Goal: Book appointment/travel/reservation

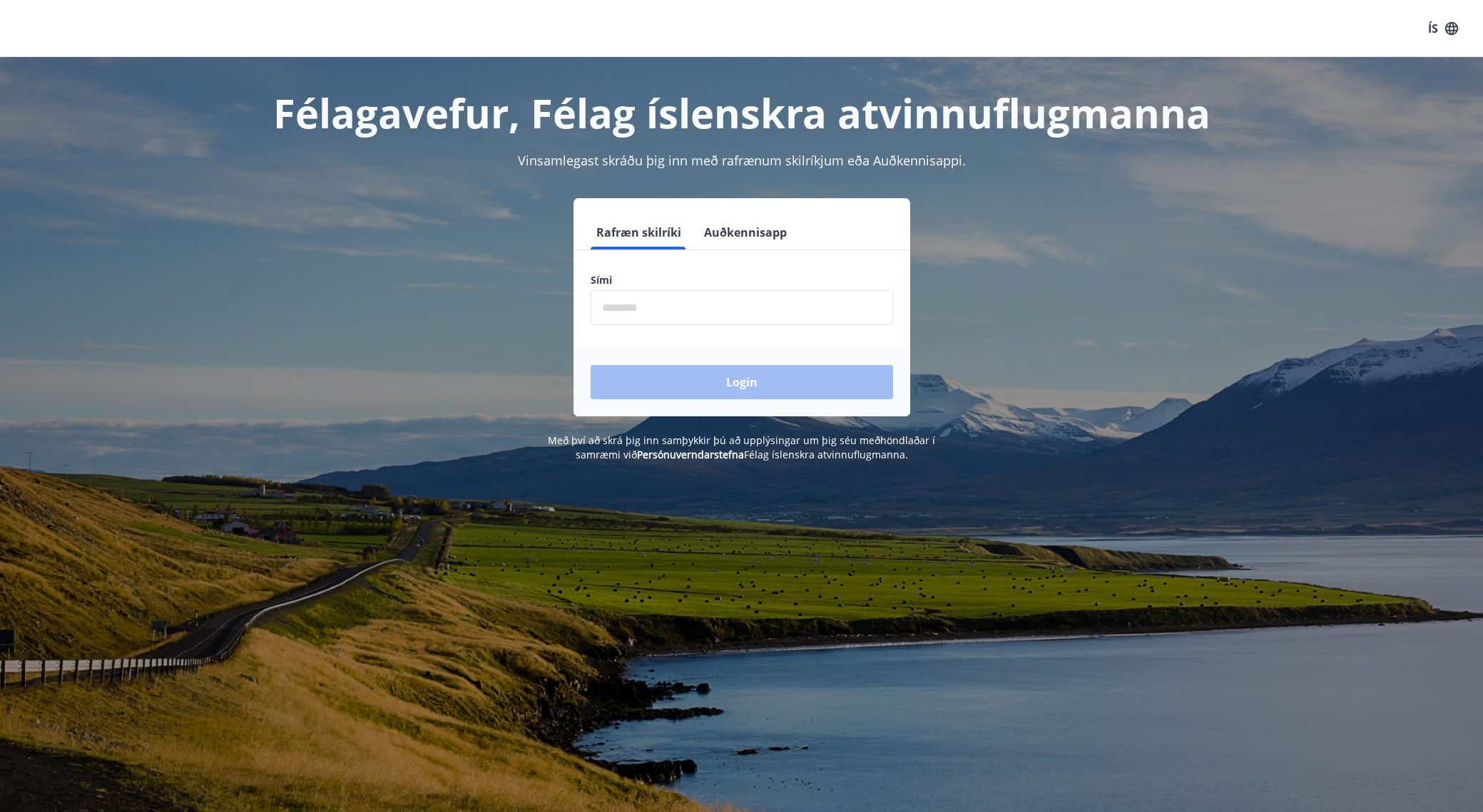
click at [664, 312] on input "phone" at bounding box center [742, 308] width 302 height 35
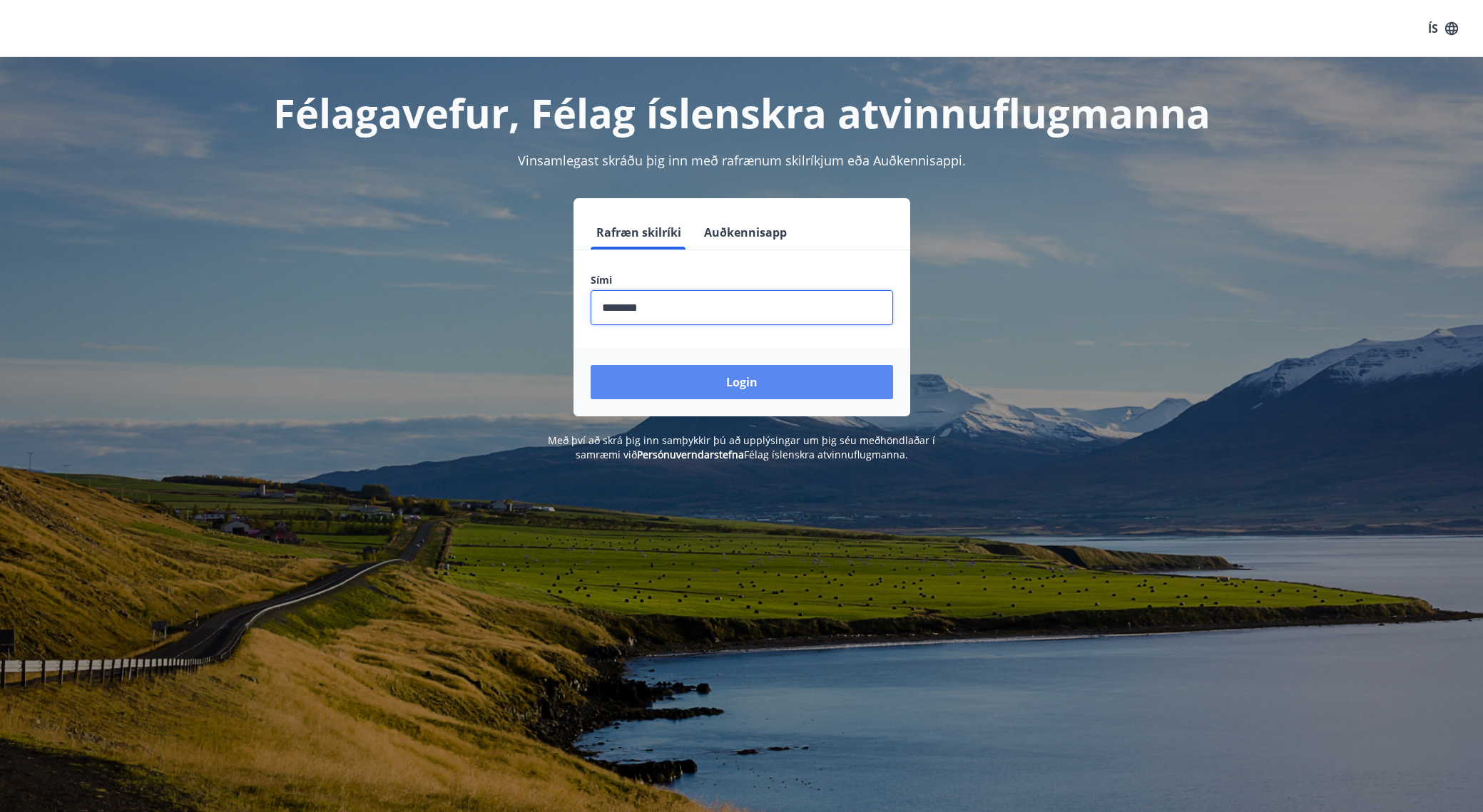
type input "********"
click at [728, 378] on button "Login" at bounding box center [742, 382] width 302 height 34
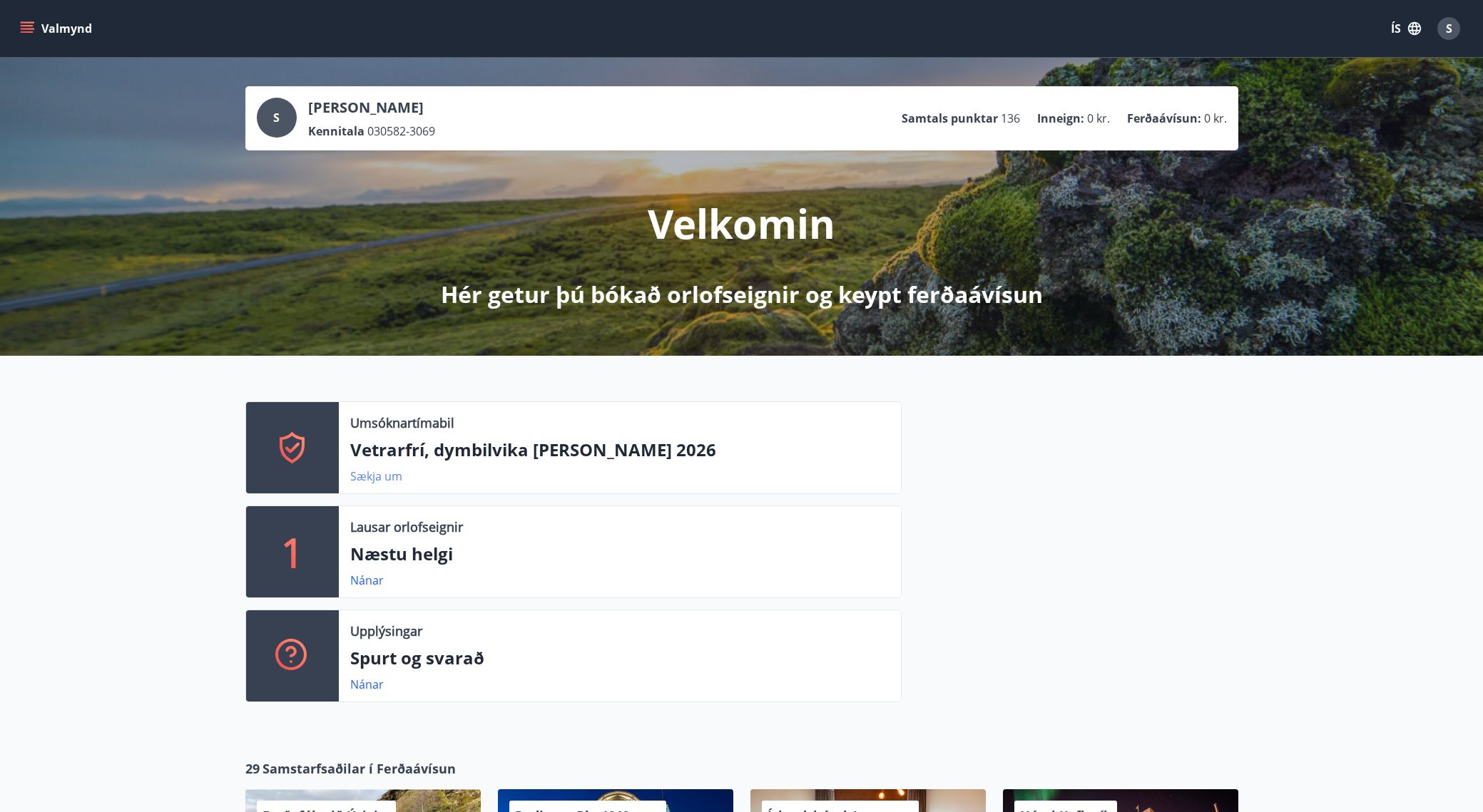
click at [374, 478] on link "Sækja um" at bounding box center [377, 477] width 52 height 16
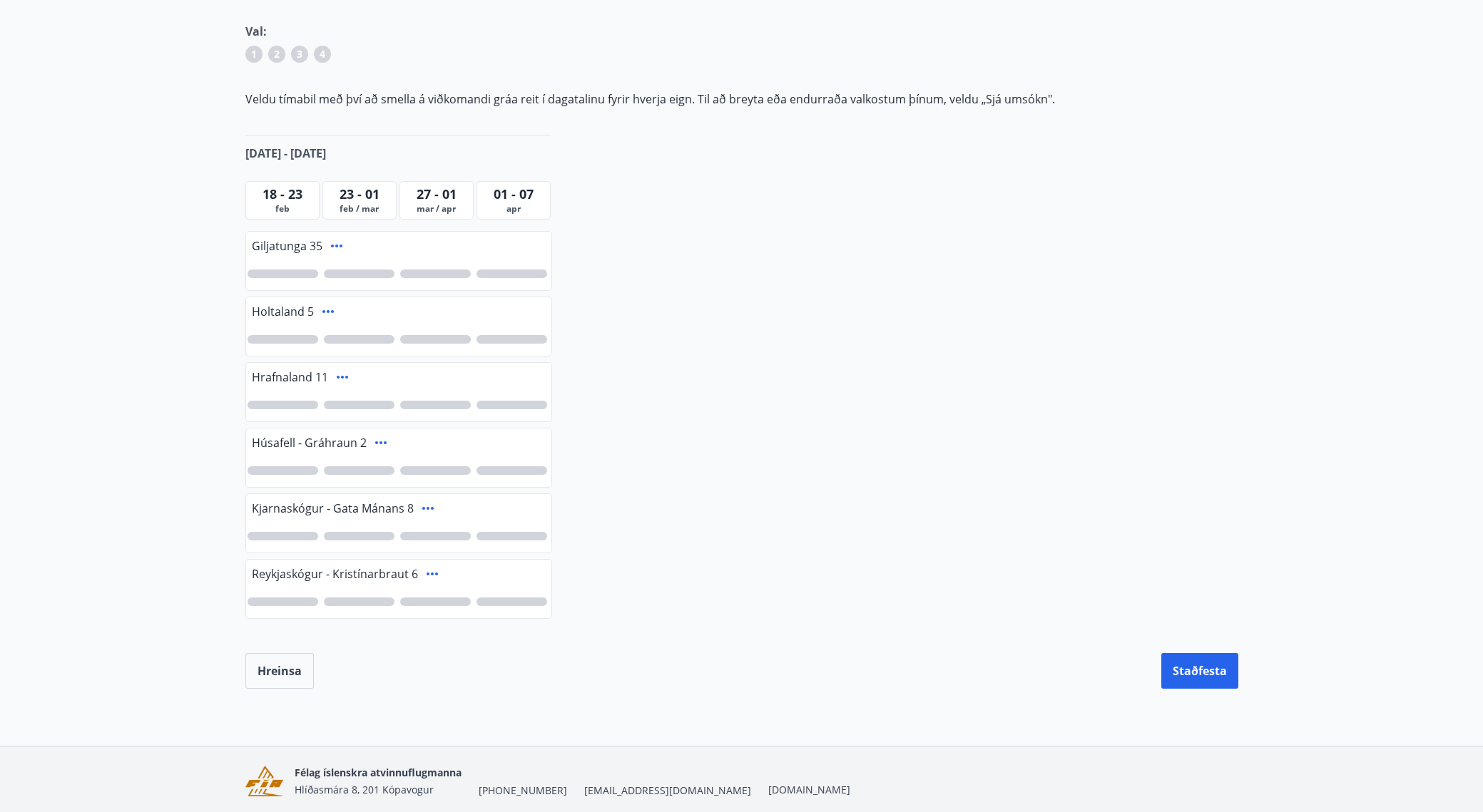
scroll to position [215, 0]
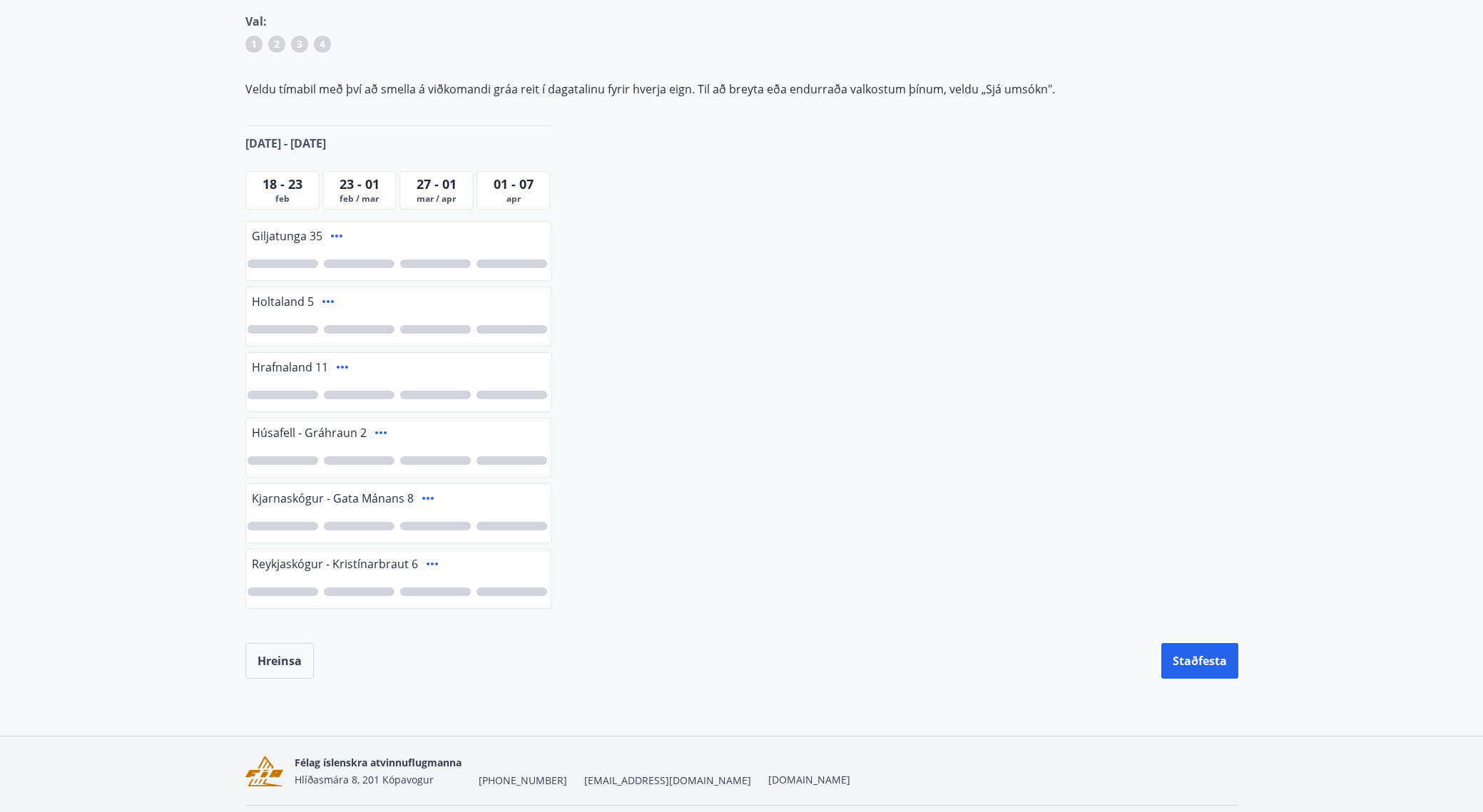
click at [358, 436] on span "Húsafell - Gráhraun 2" at bounding box center [309, 433] width 114 height 16
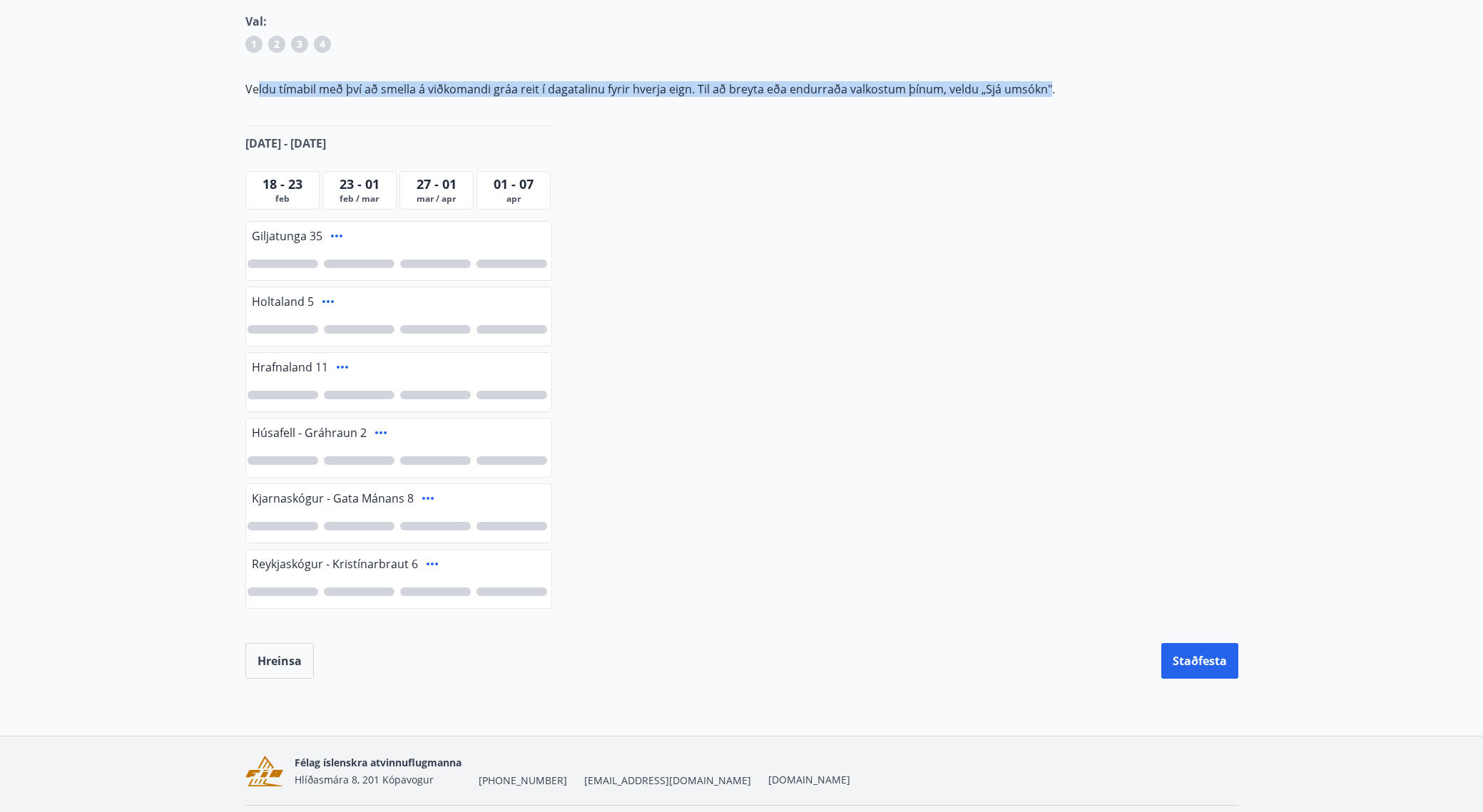
drag, startPoint x: 256, startPoint y: 87, endPoint x: 1029, endPoint y: 93, distance: 773.0
click at [1041, 94] on p "Veldu tímabil með því að smella á viðkomandi gráa reit í dagatalinu fyrir hverj…" at bounding box center [742, 89] width 993 height 16
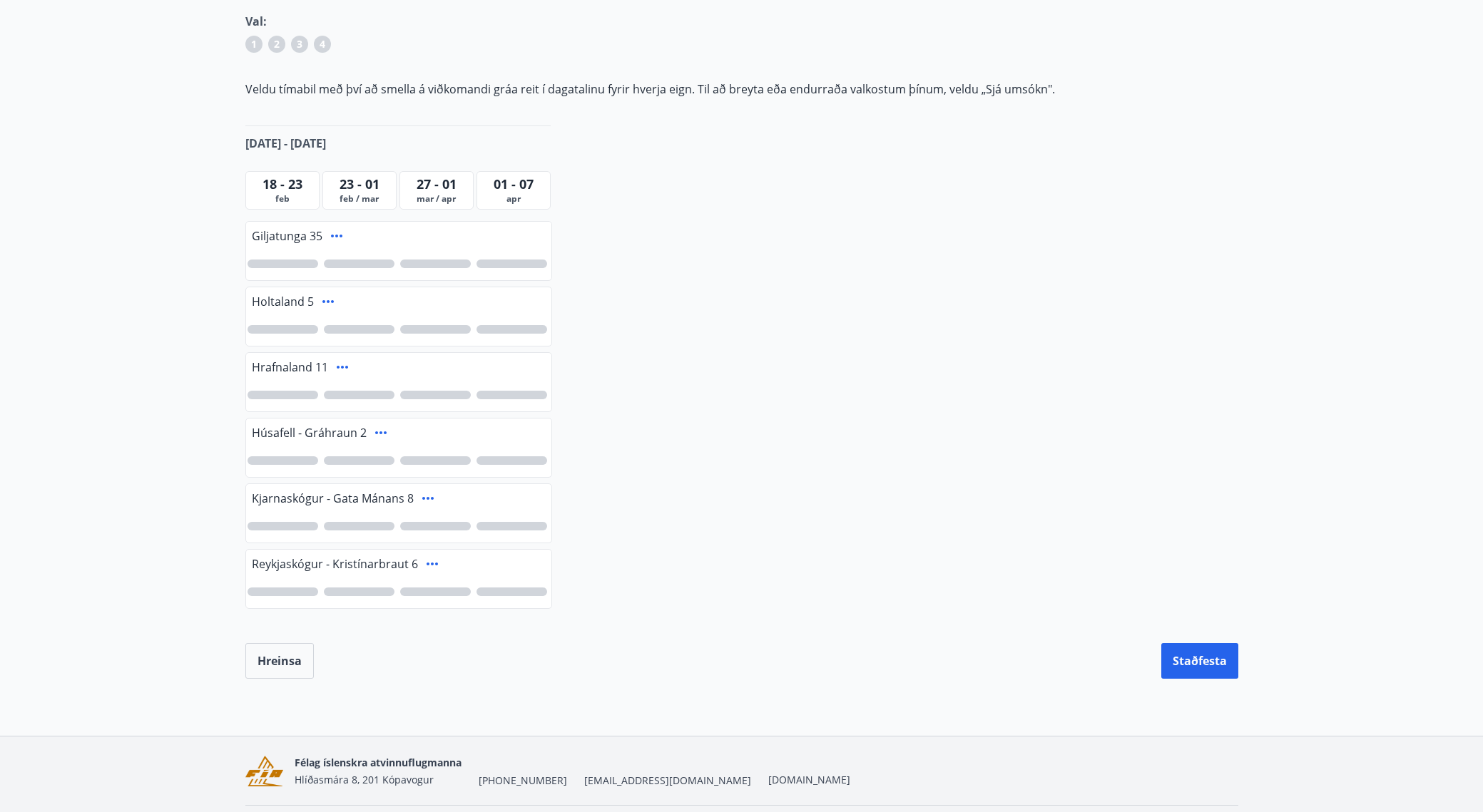
drag, startPoint x: 266, startPoint y: 202, endPoint x: 294, endPoint y: 195, distance: 28.9
click at [268, 201] on span "feb" at bounding box center [282, 199] width 67 height 12
click at [344, 193] on span "feb / mar" at bounding box center [359, 199] width 67 height 12
click at [377, 431] on icon at bounding box center [380, 433] width 17 height 17
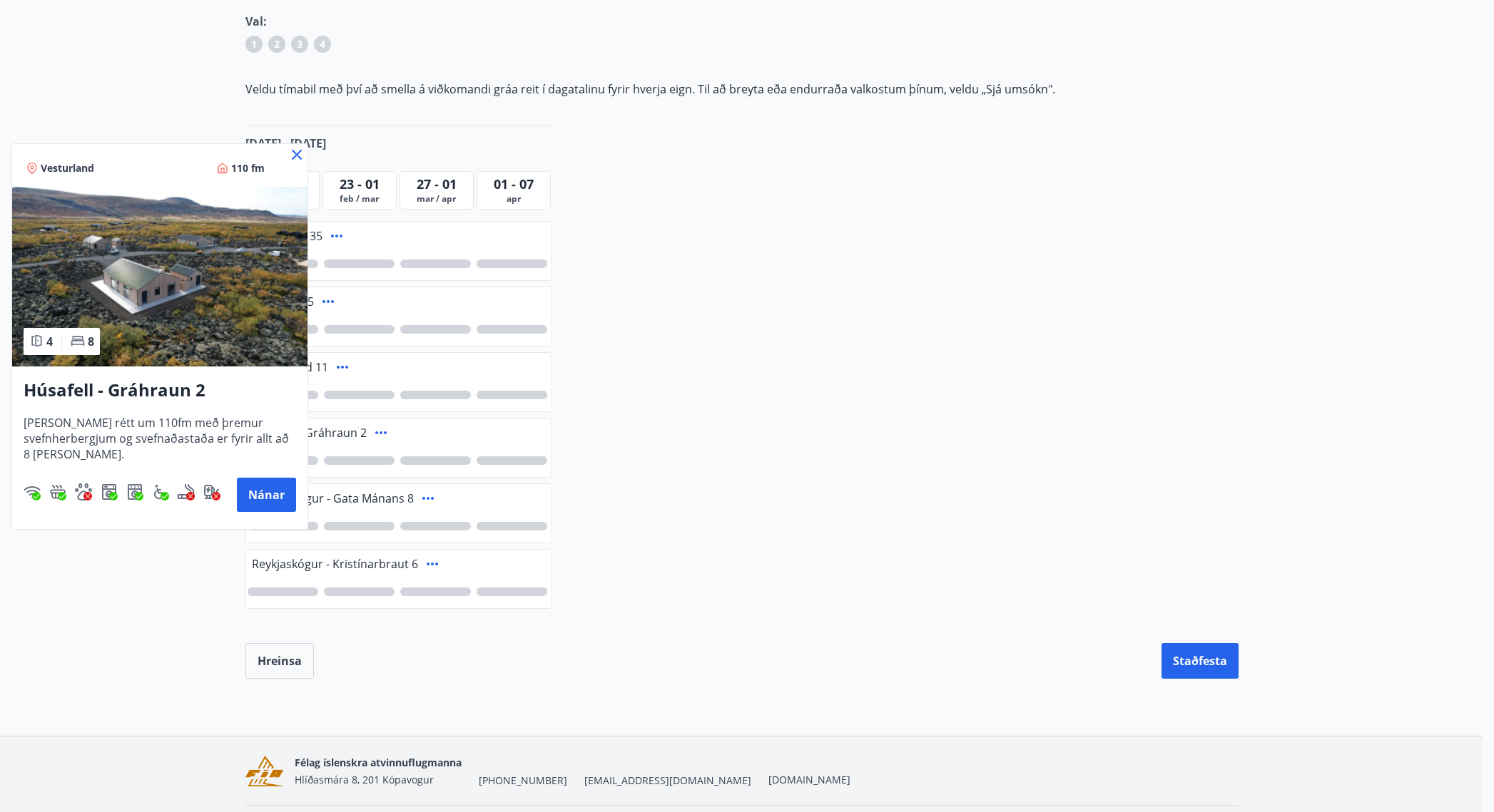
click at [297, 153] on icon at bounding box center [296, 154] width 17 height 17
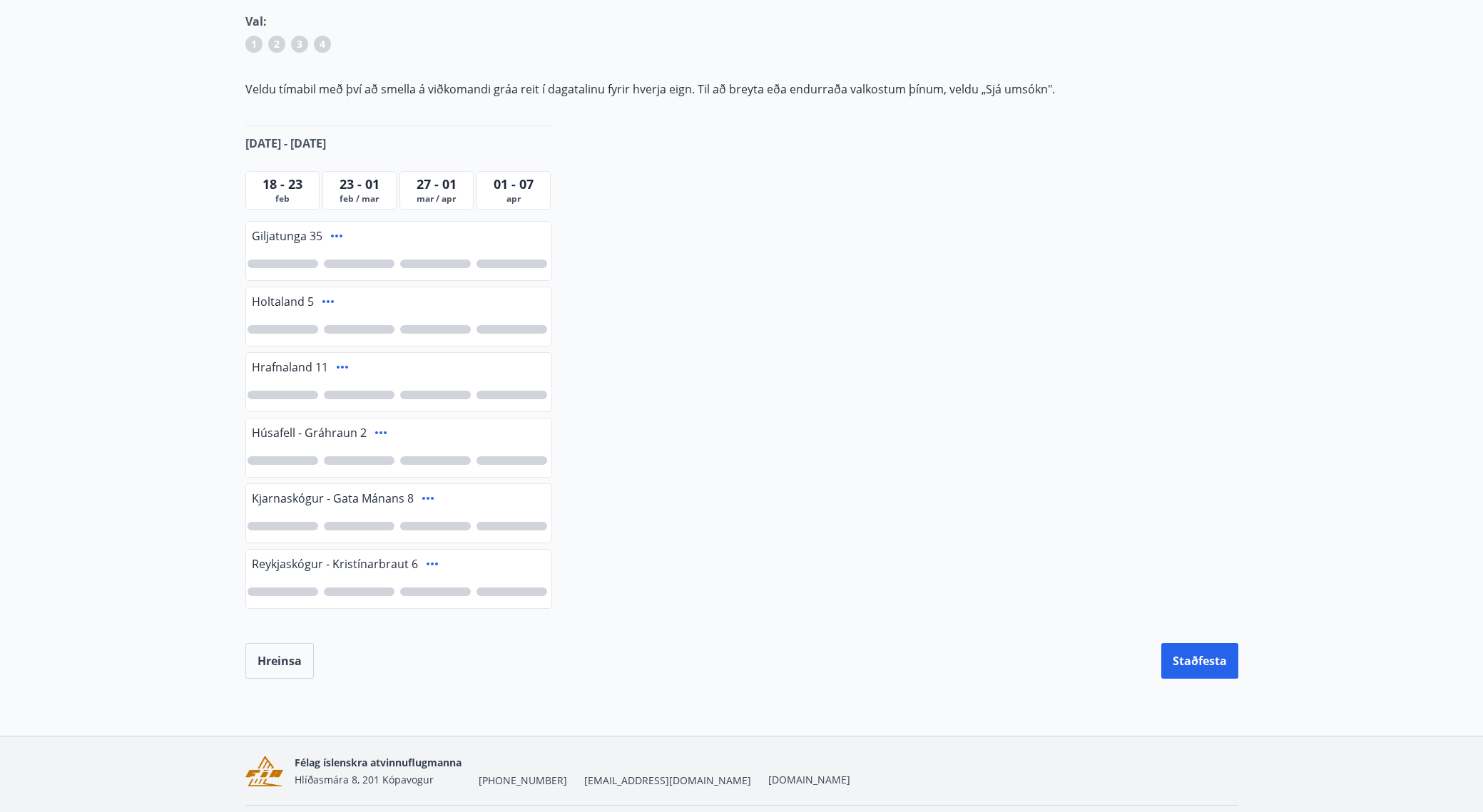
click at [377, 457] on div at bounding box center [359, 461] width 71 height 9
click at [347, 457] on div "1" at bounding box center [359, 461] width 71 height 9
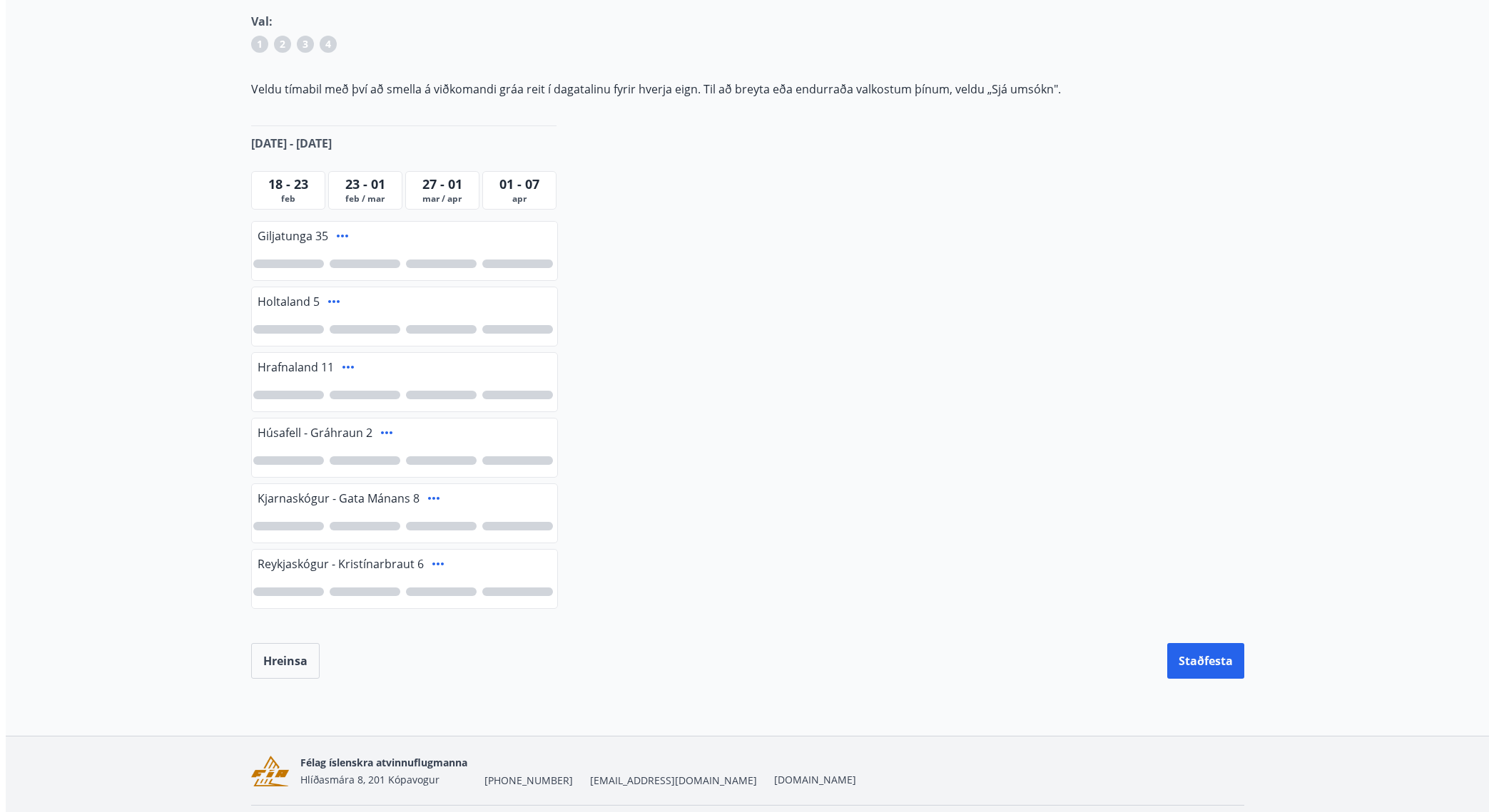
scroll to position [0, 0]
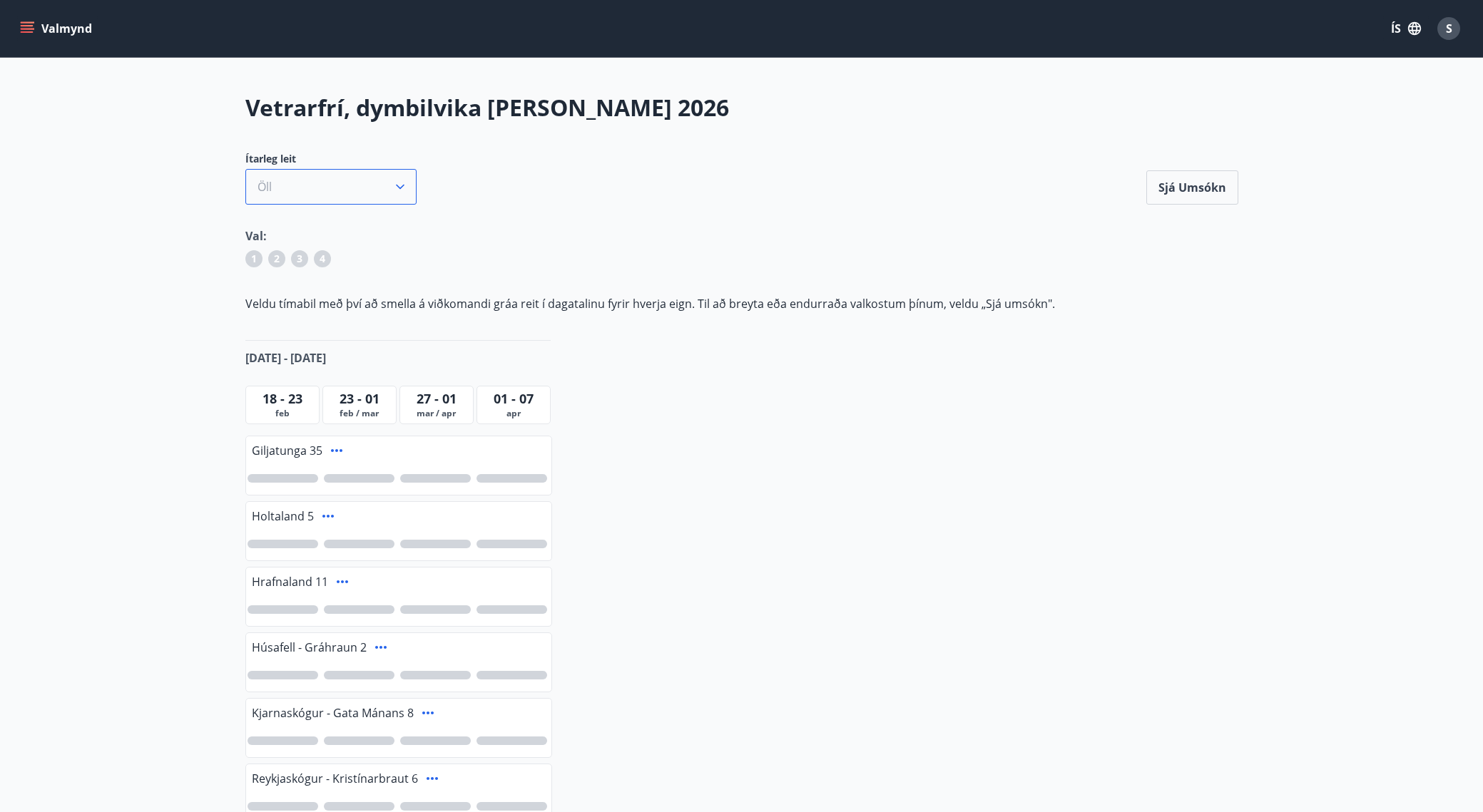
click at [389, 183] on button "Öll" at bounding box center [330, 187] width 171 height 36
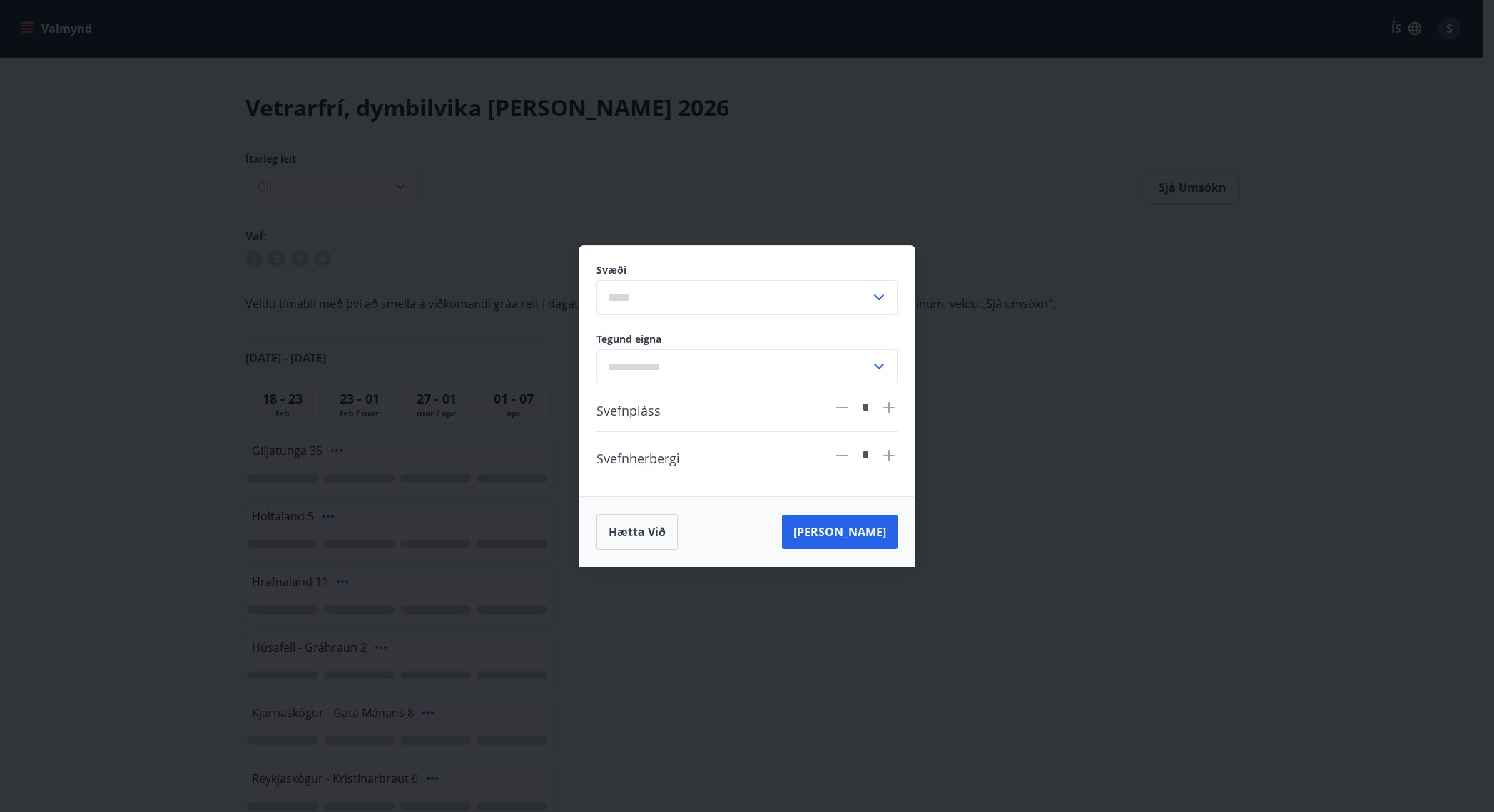
click at [805, 302] on input "text" at bounding box center [734, 297] width 274 height 35
click at [1037, 256] on div "Svæði [GEOGRAPHIC_DATA] Erlendis Höfuðborgarsvæðið [GEOGRAPHIC_DATA] [GEOGRAPHI…" at bounding box center [747, 406] width 1494 height 812
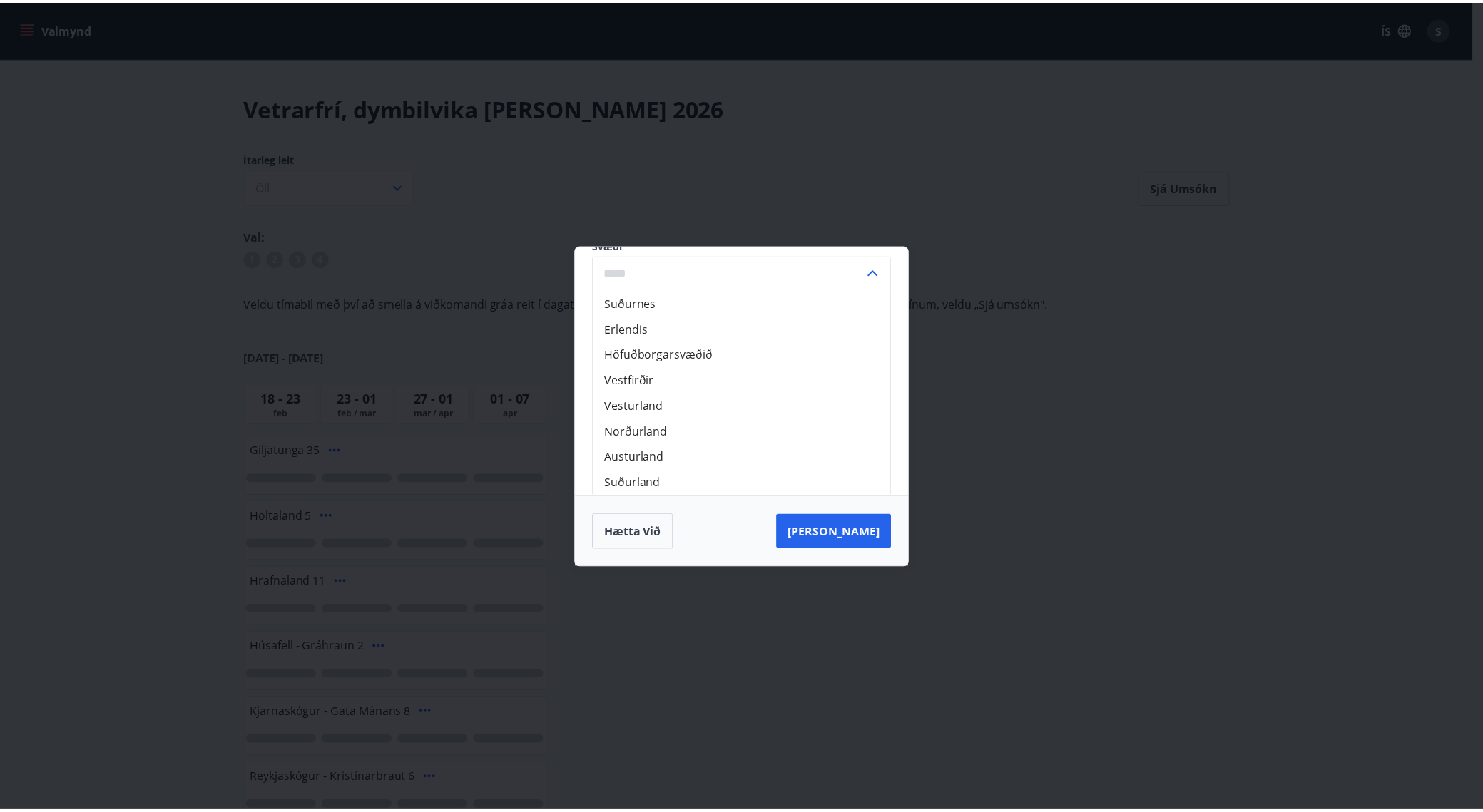
scroll to position [0, 0]
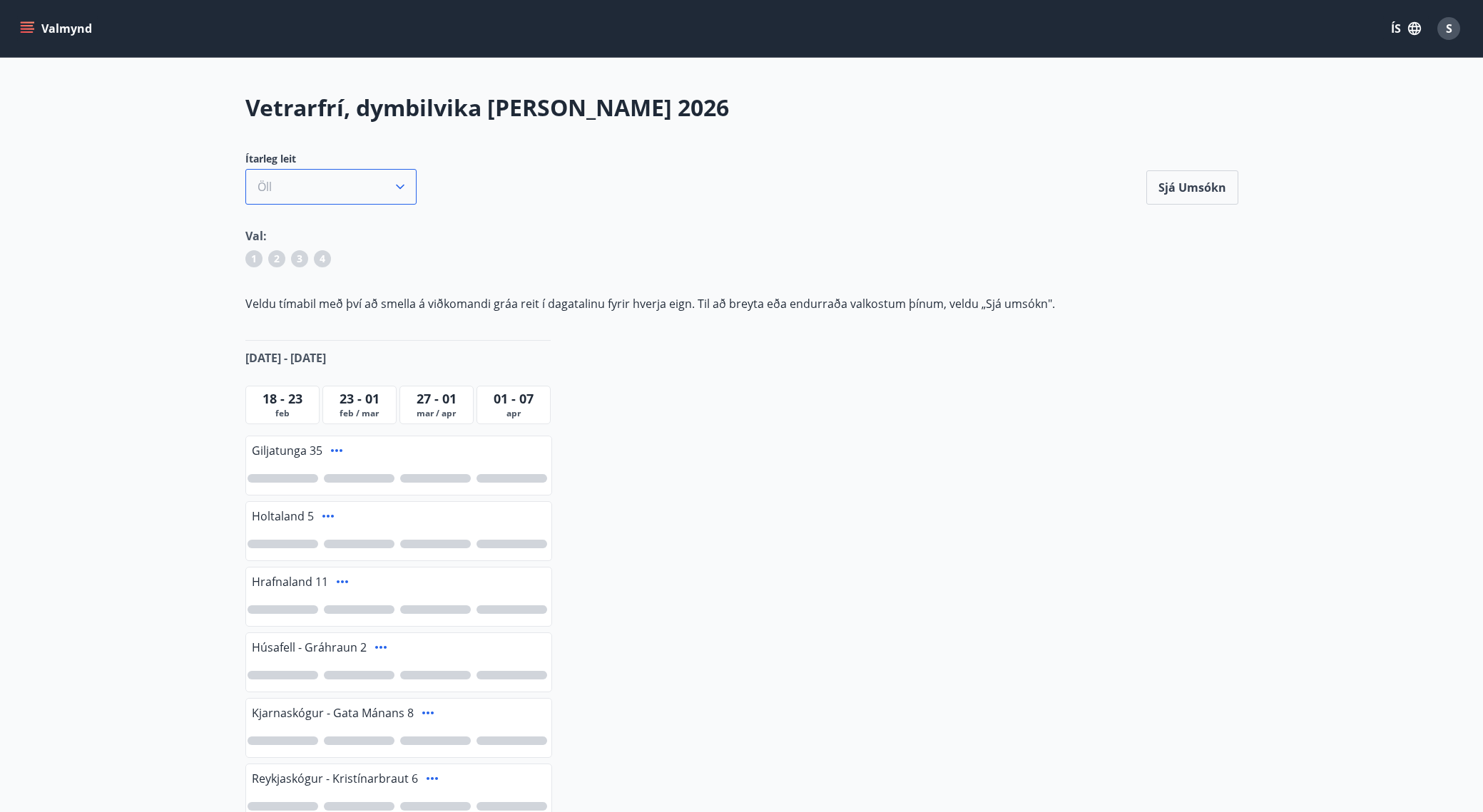
click at [408, 190] on button "Öll" at bounding box center [330, 187] width 171 height 36
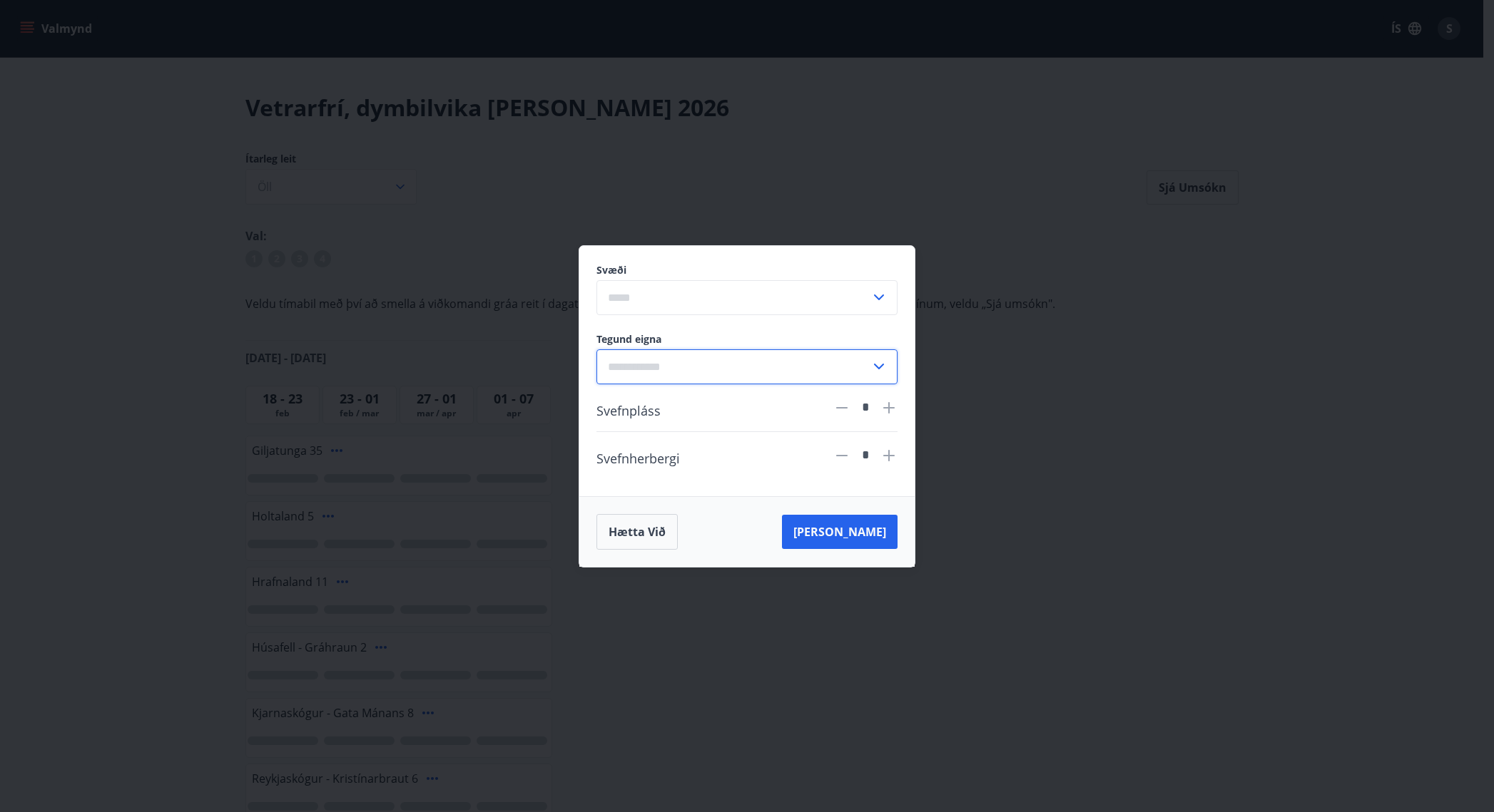
click at [751, 361] on input "text" at bounding box center [734, 367] width 274 height 35
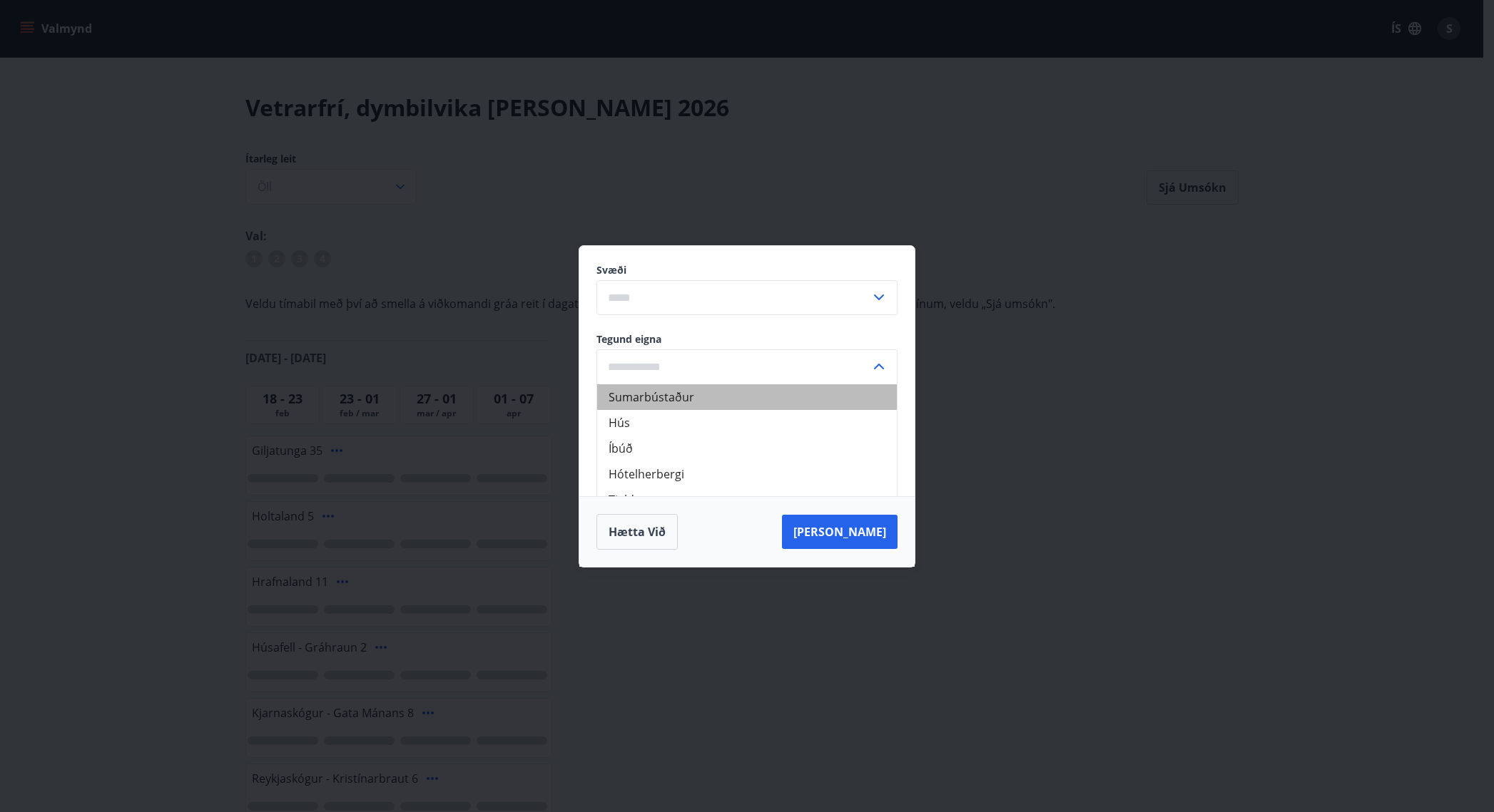
click at [658, 392] on li "Sumarbústaður" at bounding box center [747, 397] width 300 height 26
type input "**********"
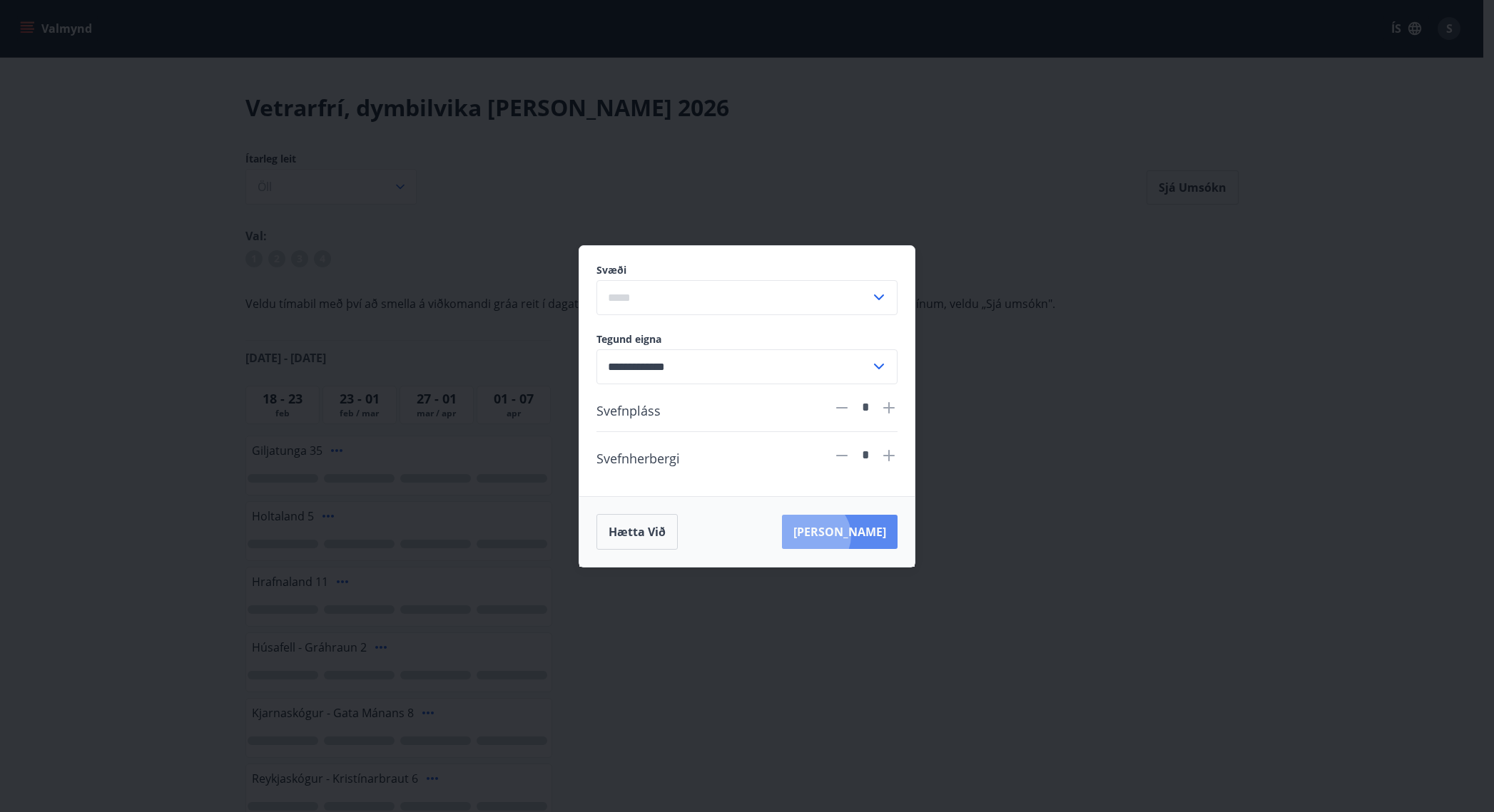
click at [877, 536] on button "[PERSON_NAME]" at bounding box center [839, 532] width 115 height 34
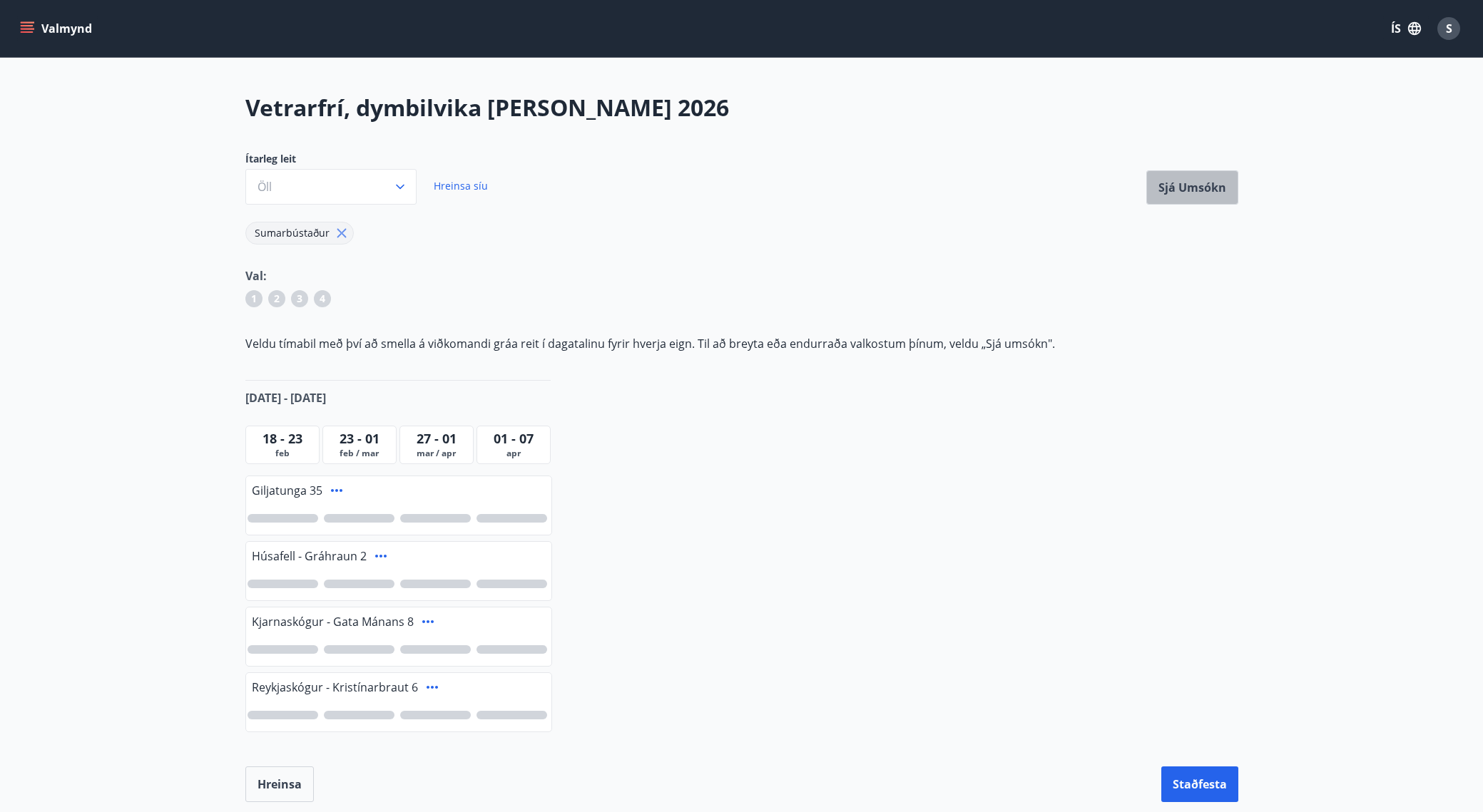
click at [1210, 189] on button "Sjá umsókn" at bounding box center [1192, 188] width 92 height 34
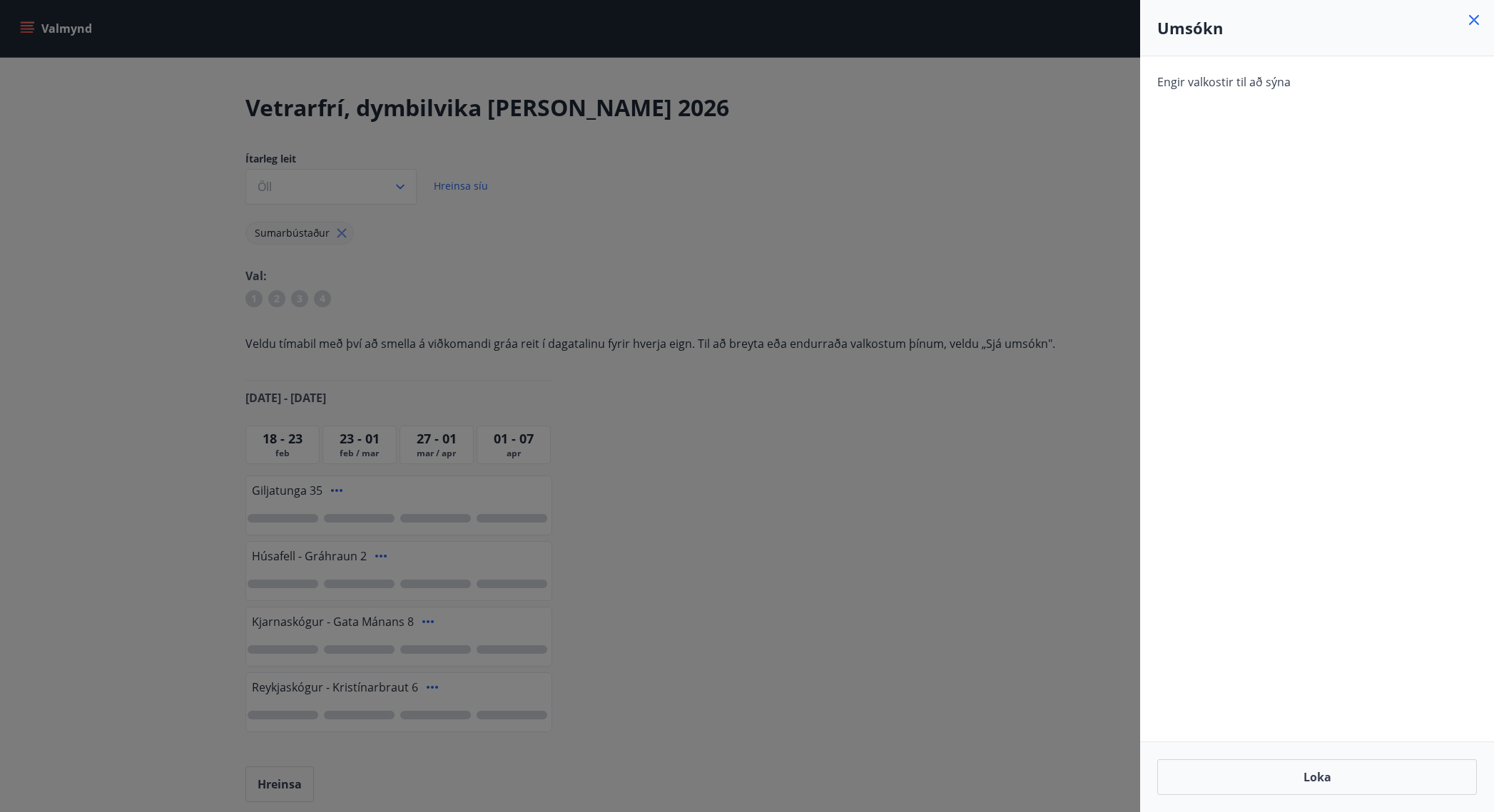
click at [1472, 21] on icon at bounding box center [1473, 20] width 17 height 17
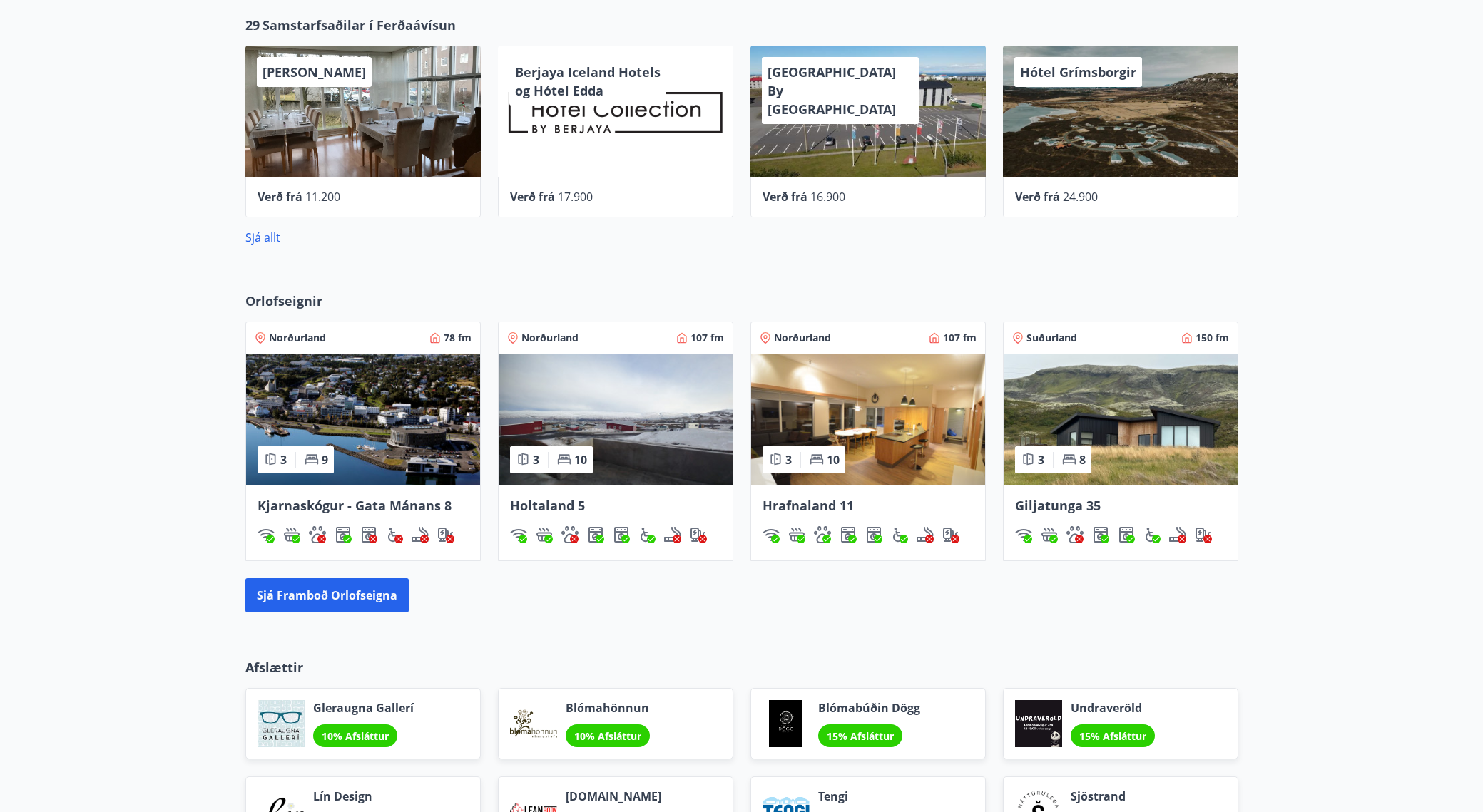
scroll to position [632, 0]
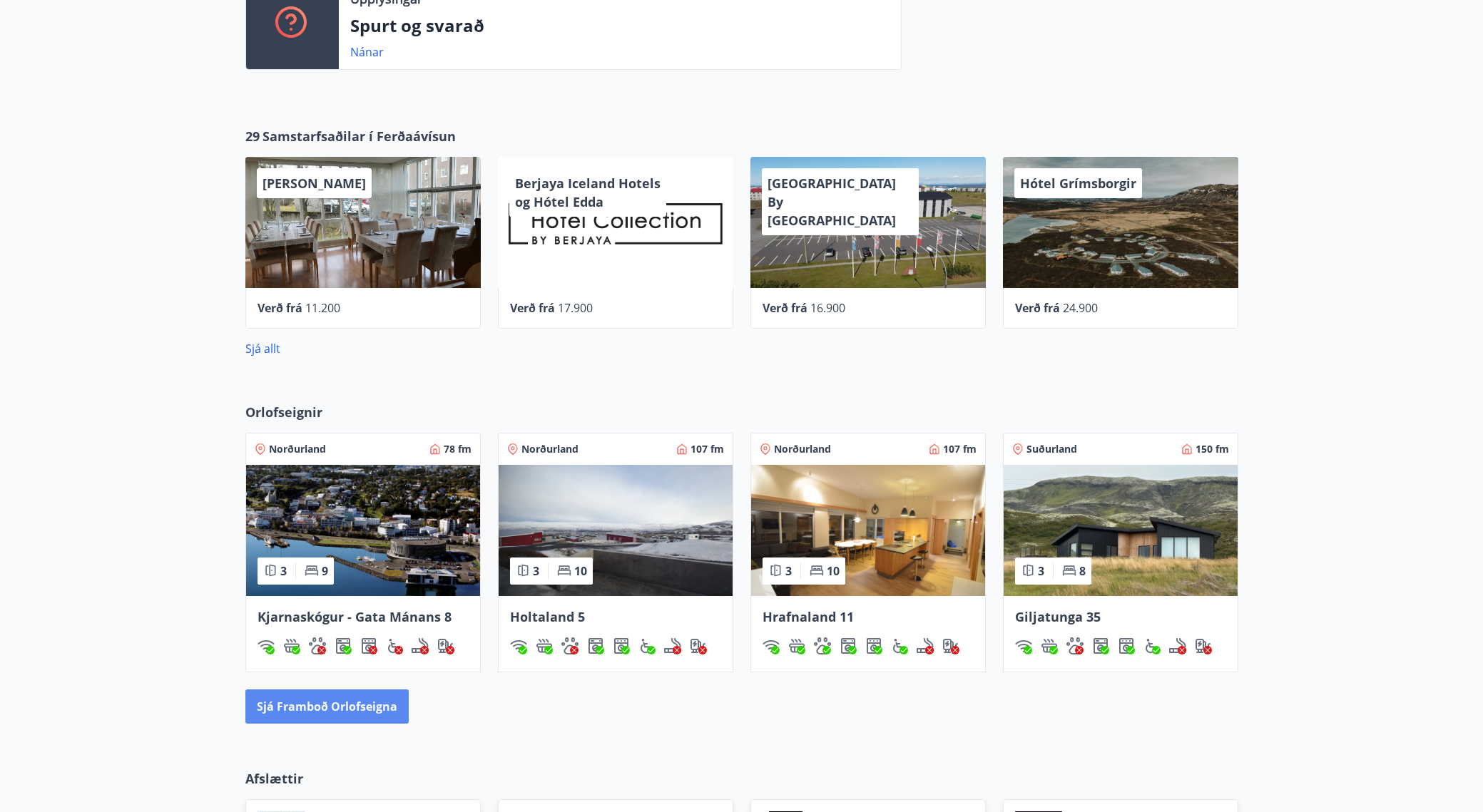
click at [329, 704] on button "Sjá framboð orlofseigna" at bounding box center [326, 706] width 164 height 34
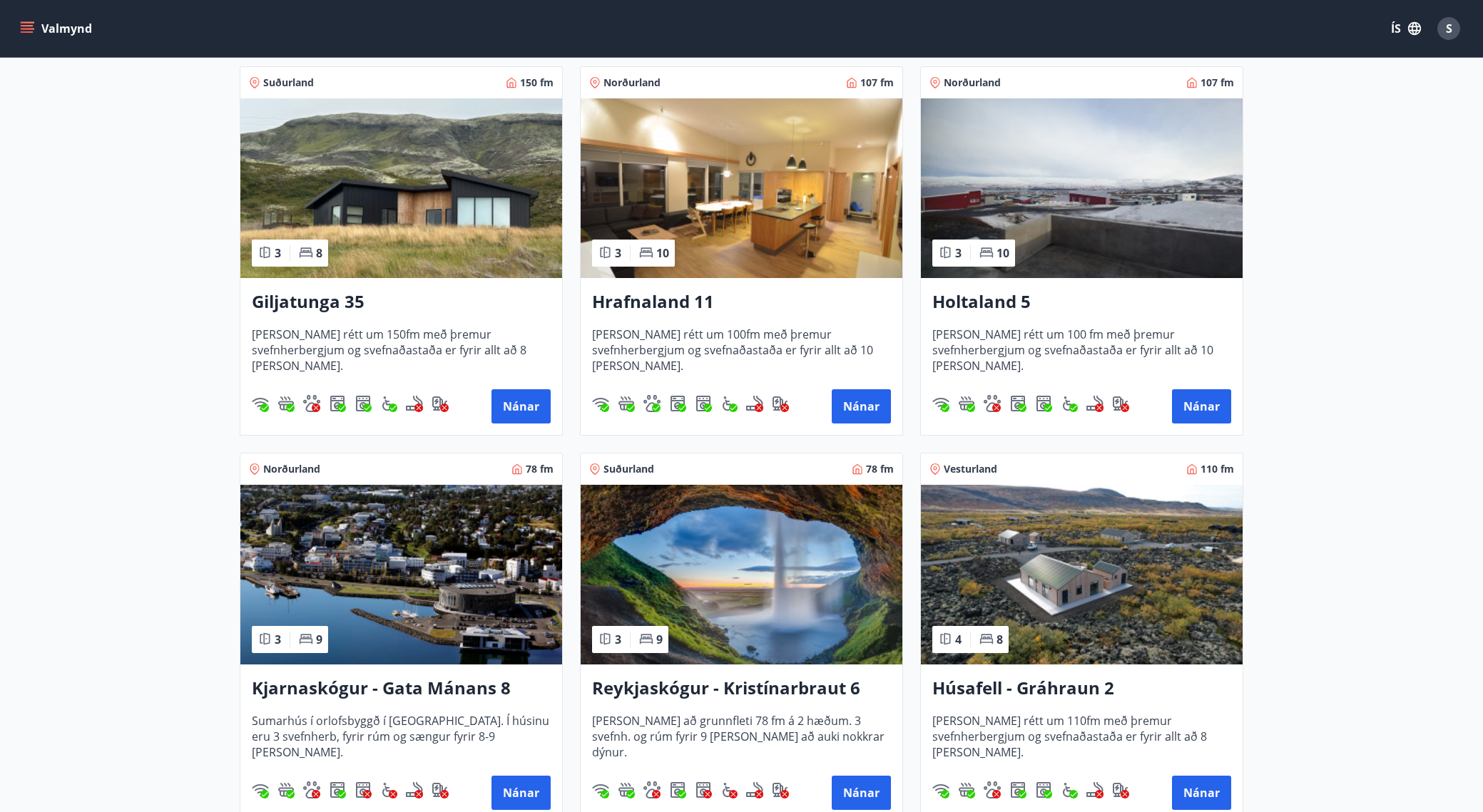
scroll to position [385, 0]
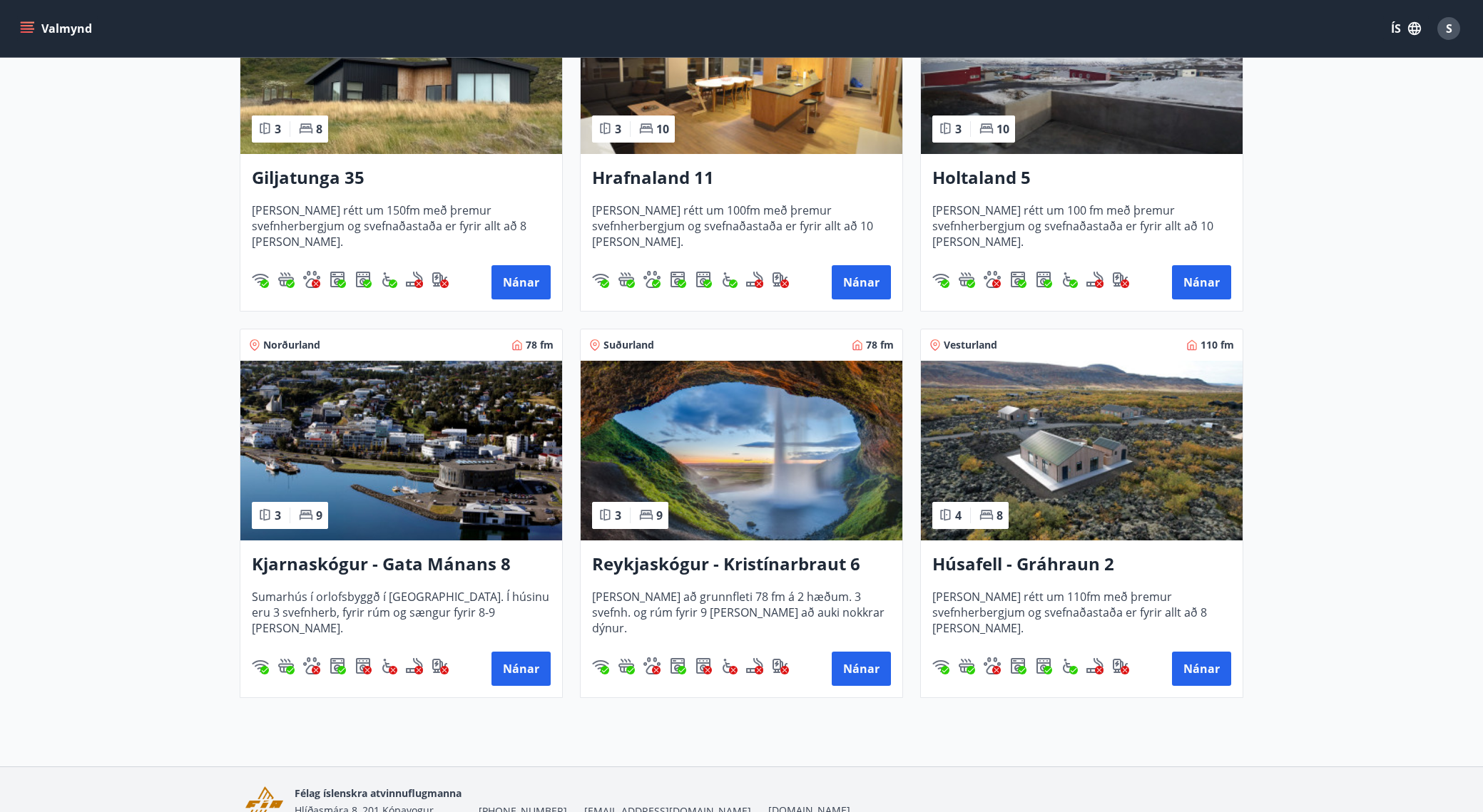
click at [1055, 462] on img at bounding box center [1082, 451] width 322 height 180
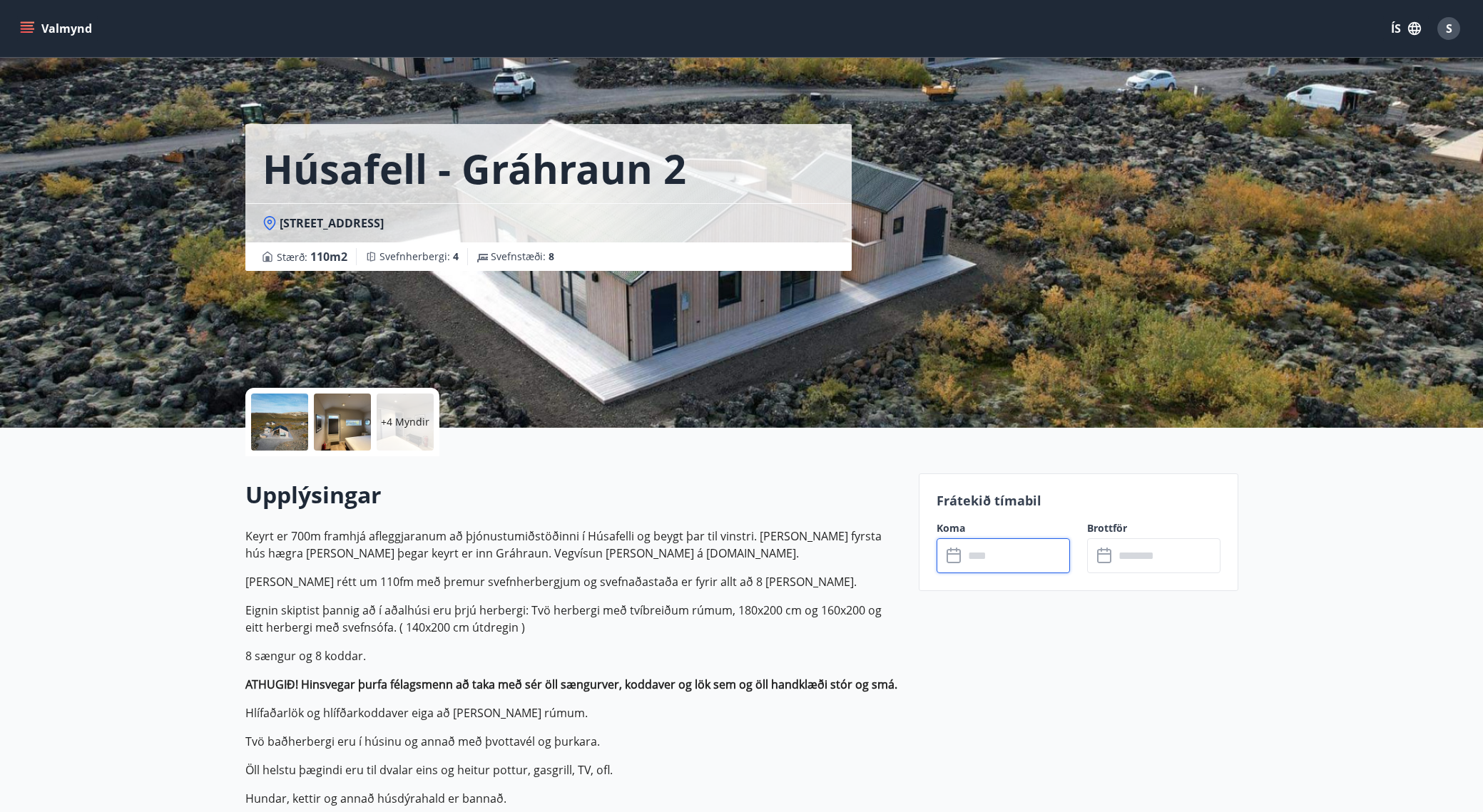
click at [999, 557] on input "text" at bounding box center [1016, 555] width 106 height 35
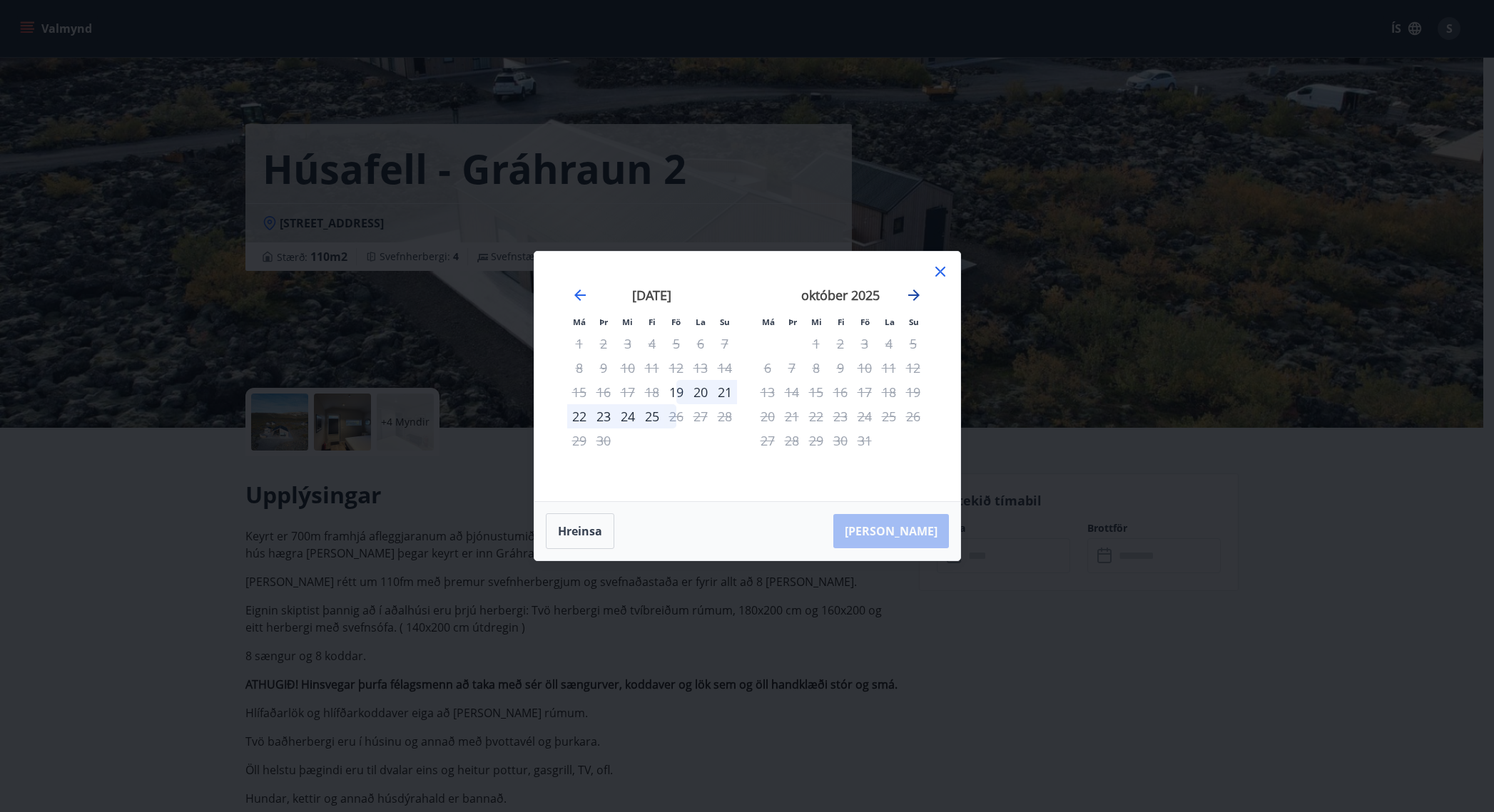
click at [914, 292] on icon "Move forward to switch to the next month." at bounding box center [913, 295] width 12 height 12
click at [914, 292] on icon "Move forward to switch to the next month." at bounding box center [913, 295] width 17 height 17
click at [919, 292] on icon "Move forward to switch to the next month." at bounding box center [913, 295] width 17 height 17
click at [918, 292] on icon "Move forward to switch to the next month." at bounding box center [913, 295] width 17 height 17
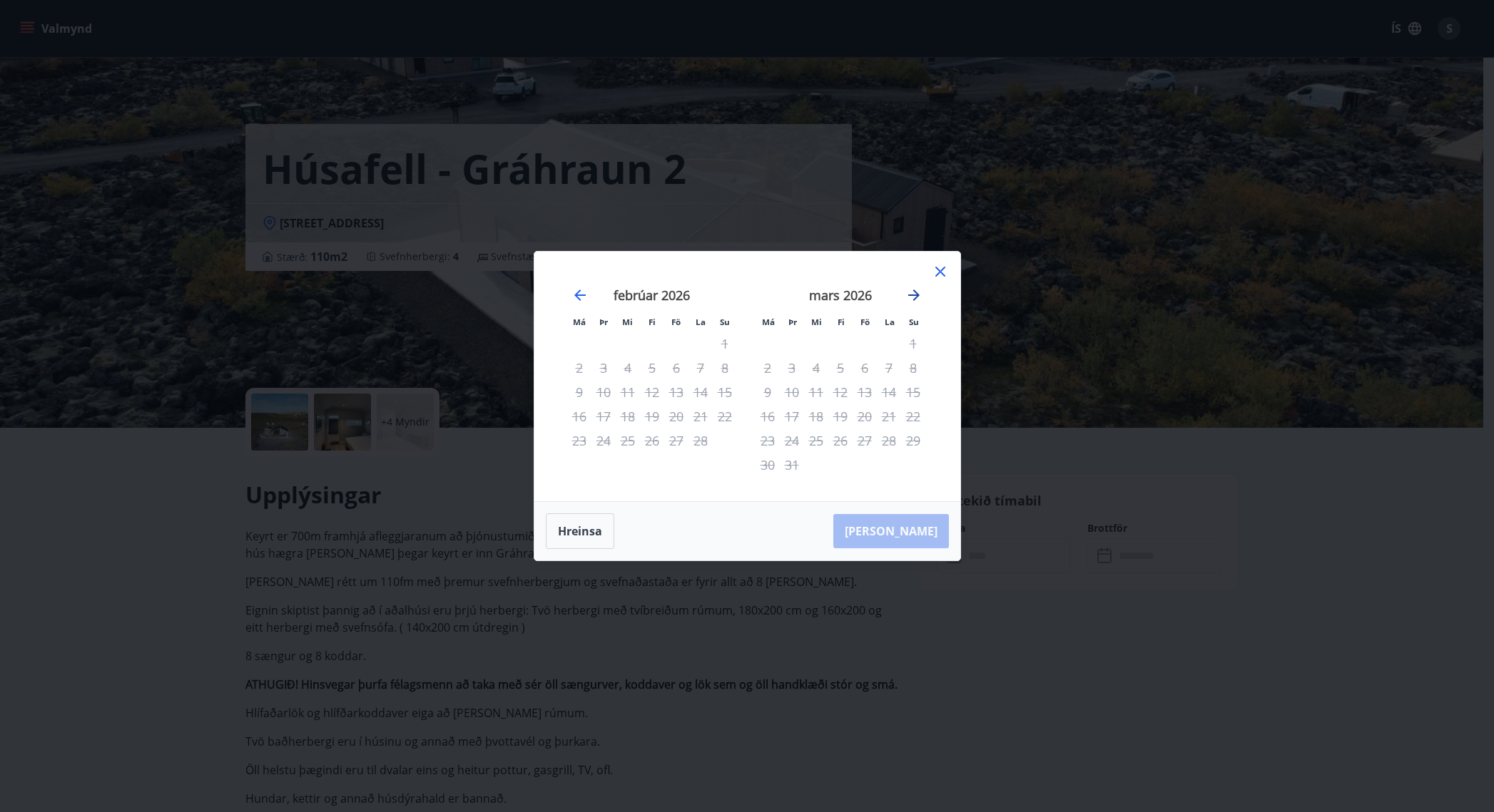
click at [918, 292] on icon "Move forward to switch to the next month." at bounding box center [913, 295] width 17 height 17
click at [583, 294] on icon "Move backward to switch to the previous month." at bounding box center [580, 295] width 17 height 17
click at [938, 273] on icon at bounding box center [940, 271] width 17 height 17
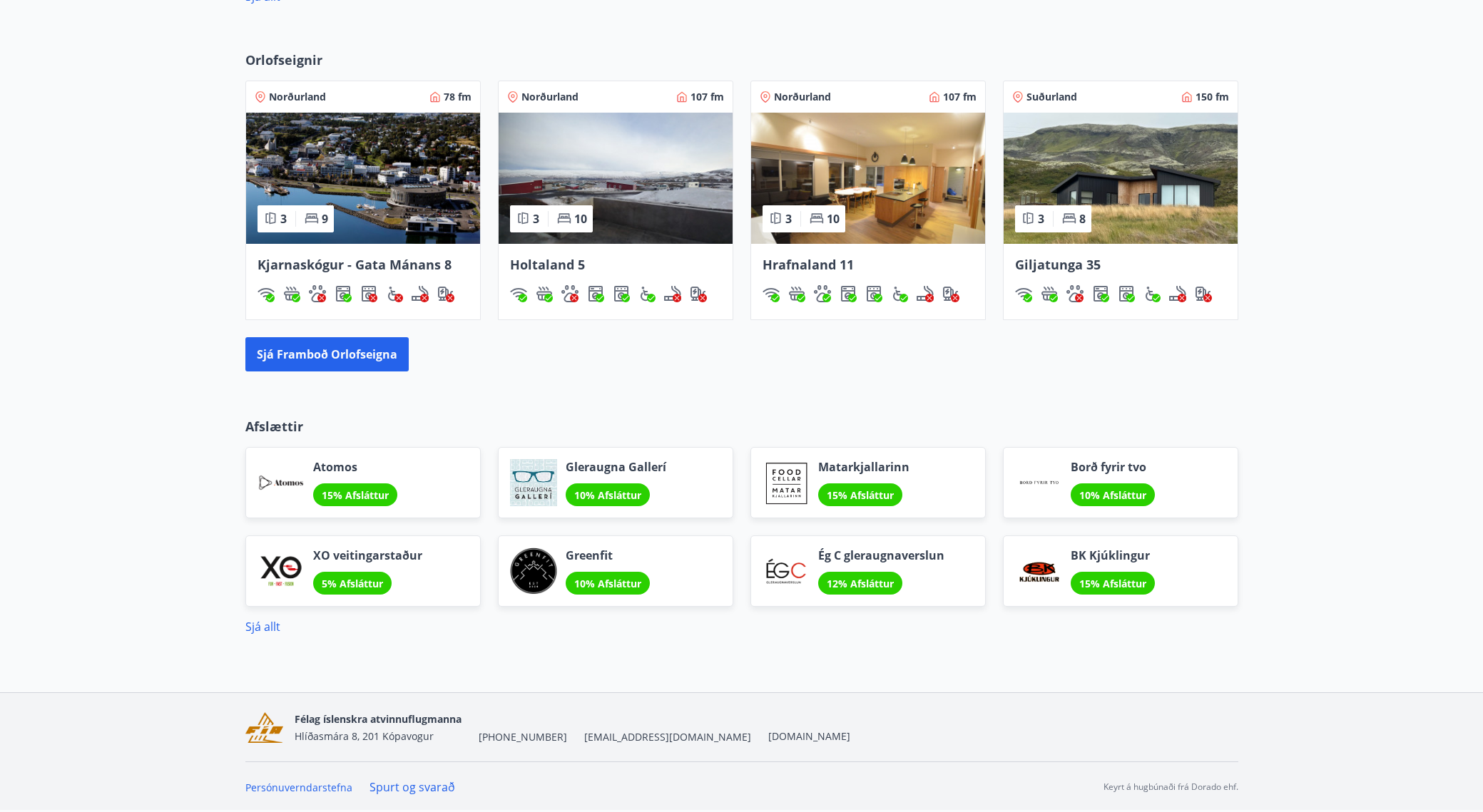
scroll to position [48, 0]
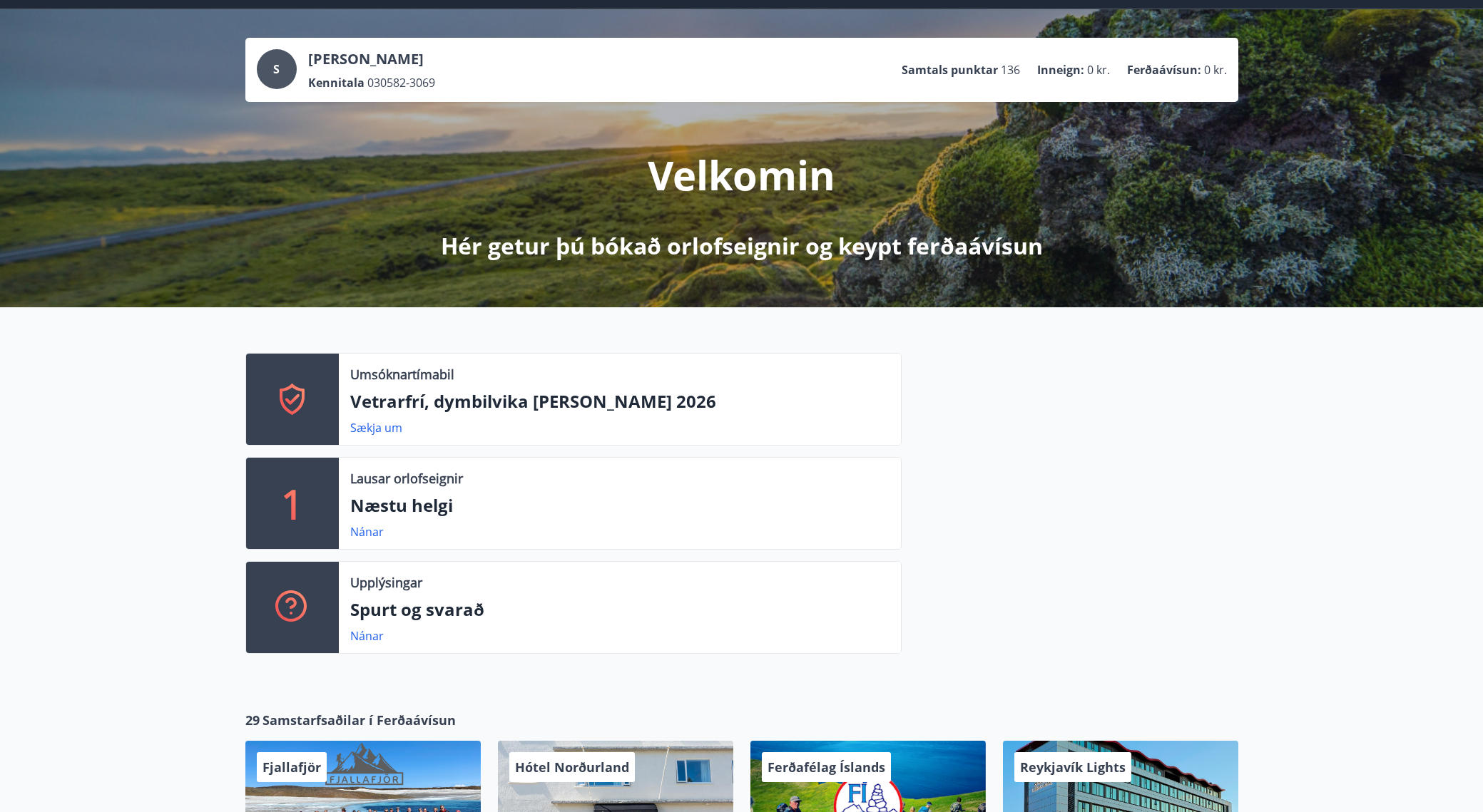
click at [488, 407] on p "Vetrarfrí, dymbilvika [PERSON_NAME] 2026" at bounding box center [620, 401] width 539 height 24
click at [382, 427] on link "Sækja um" at bounding box center [377, 428] width 52 height 16
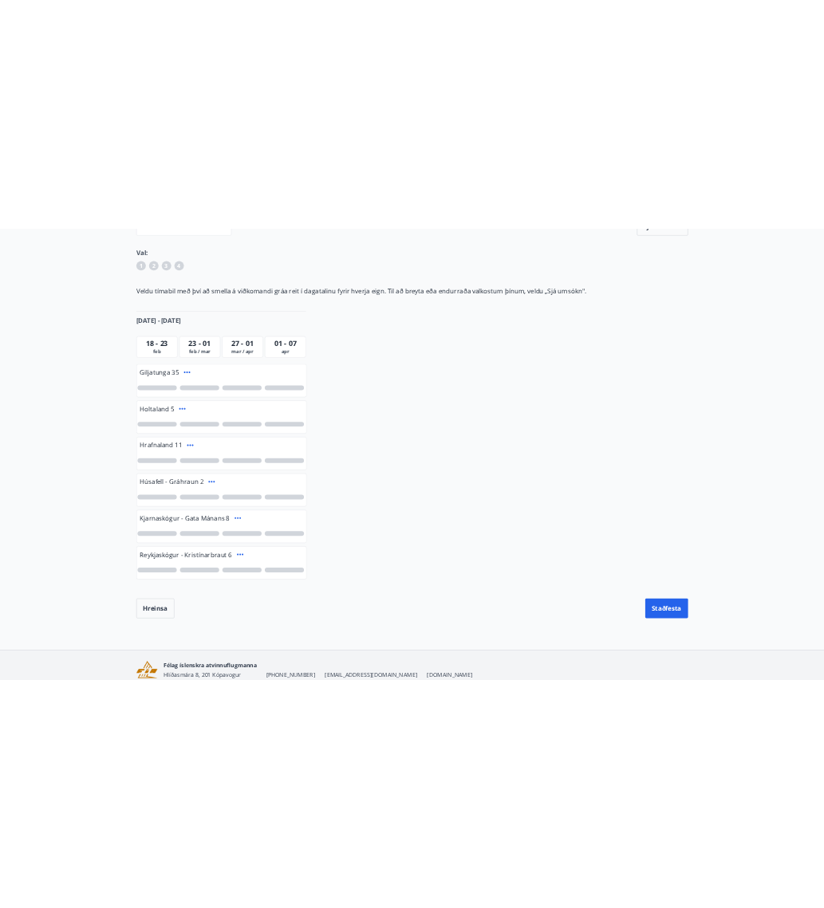
scroll to position [219, 0]
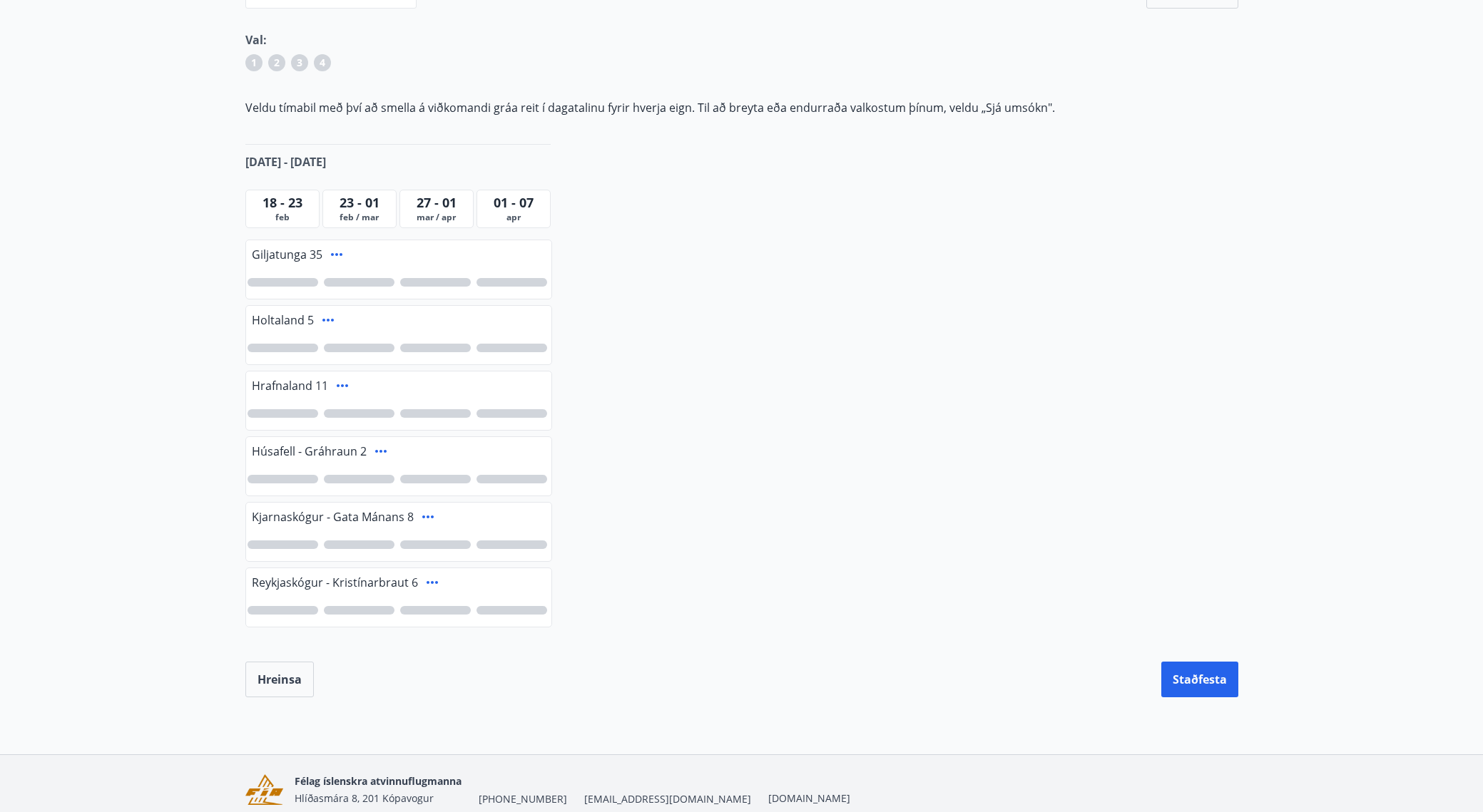
click at [428, 481] on div at bounding box center [435, 479] width 71 height 9
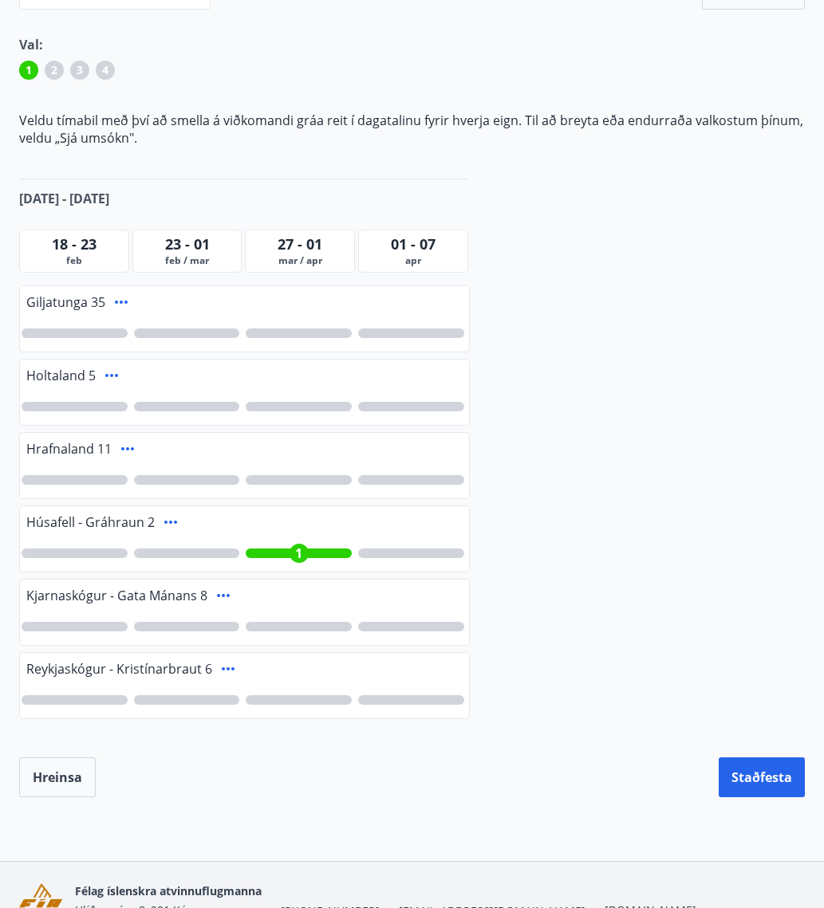
click at [82, 554] on div at bounding box center [75, 554] width 106 height 10
click at [424, 554] on div at bounding box center [411, 554] width 106 height 10
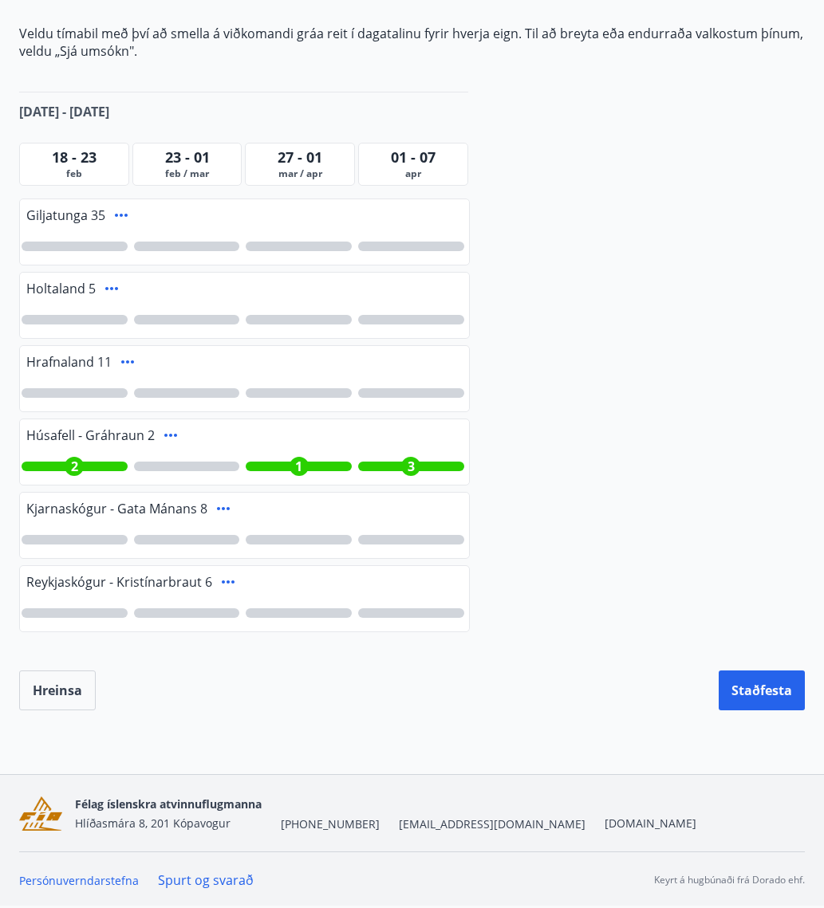
scroll to position [0, 0]
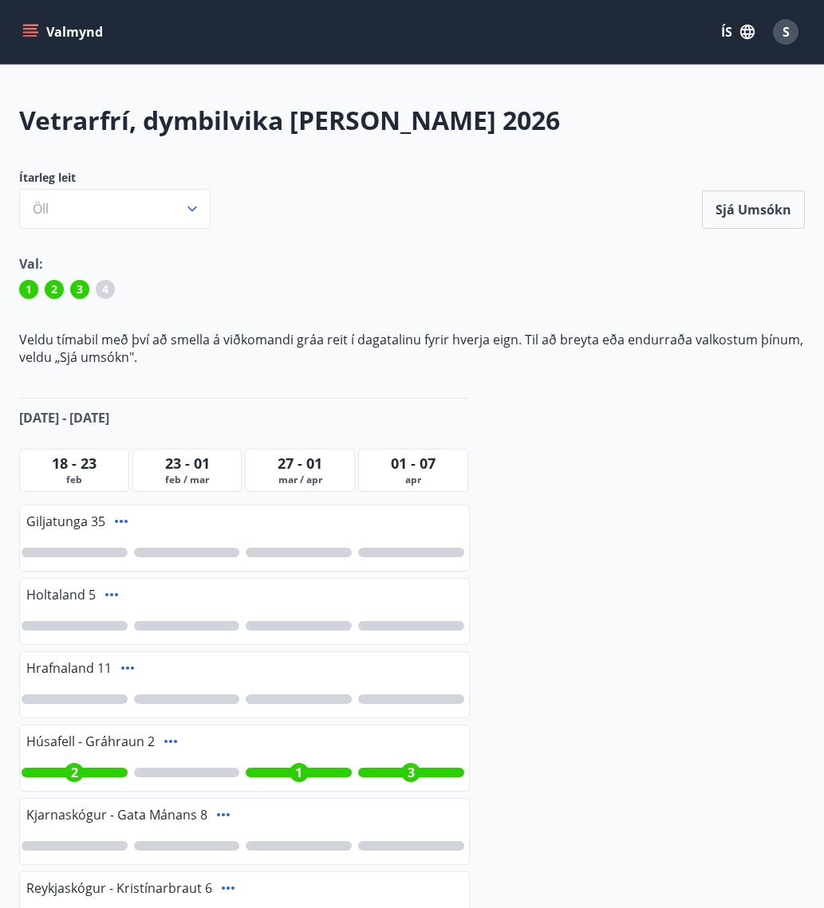
click at [412, 774] on div "3" at bounding box center [410, 772] width 19 height 19
click at [294, 771] on div "1" at bounding box center [299, 772] width 19 height 19
click at [95, 771] on div "1" at bounding box center [75, 773] width 106 height 10
